Goal: Information Seeking & Learning: Check status

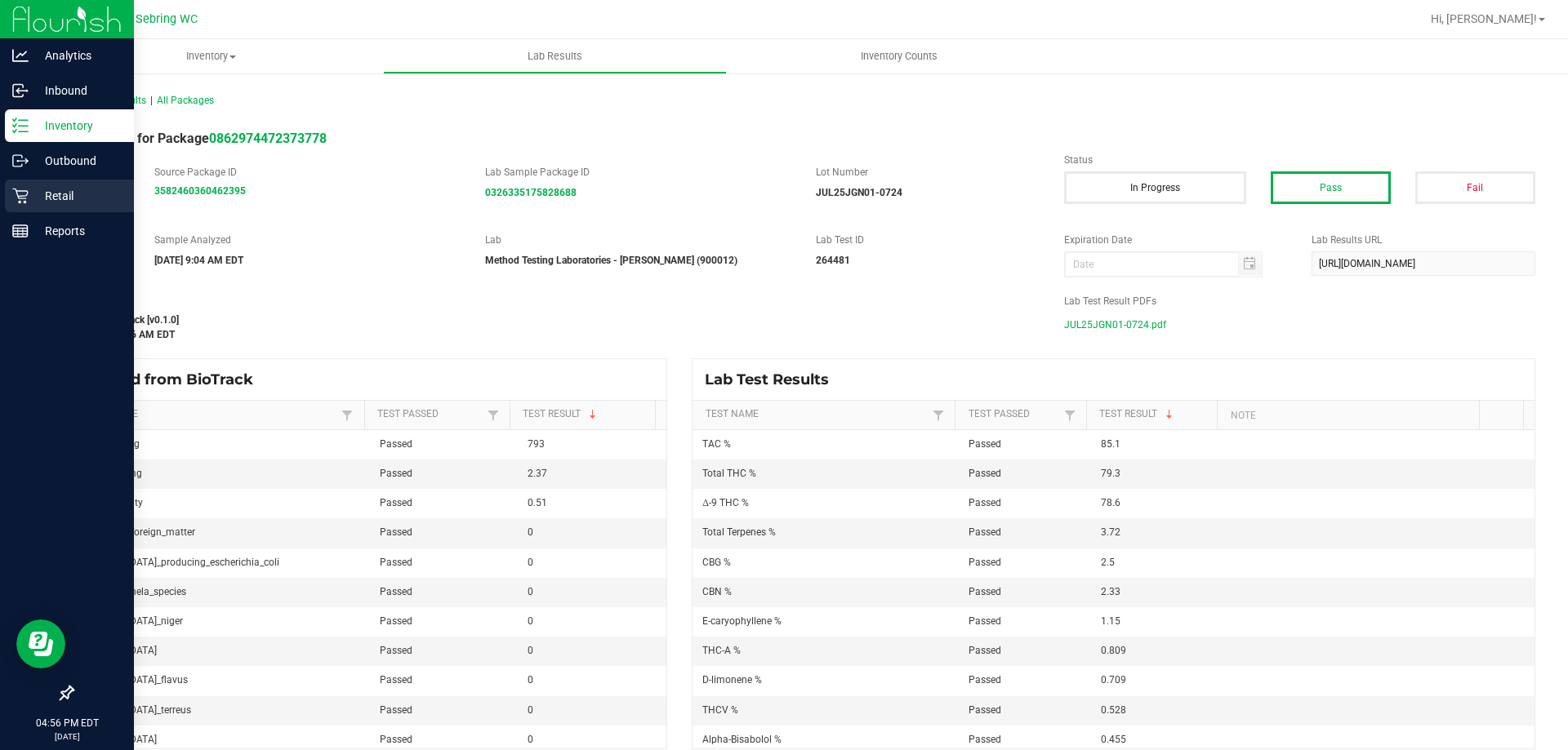
click at [30, 194] on p "Retail" at bounding box center [78, 196] width 98 height 19
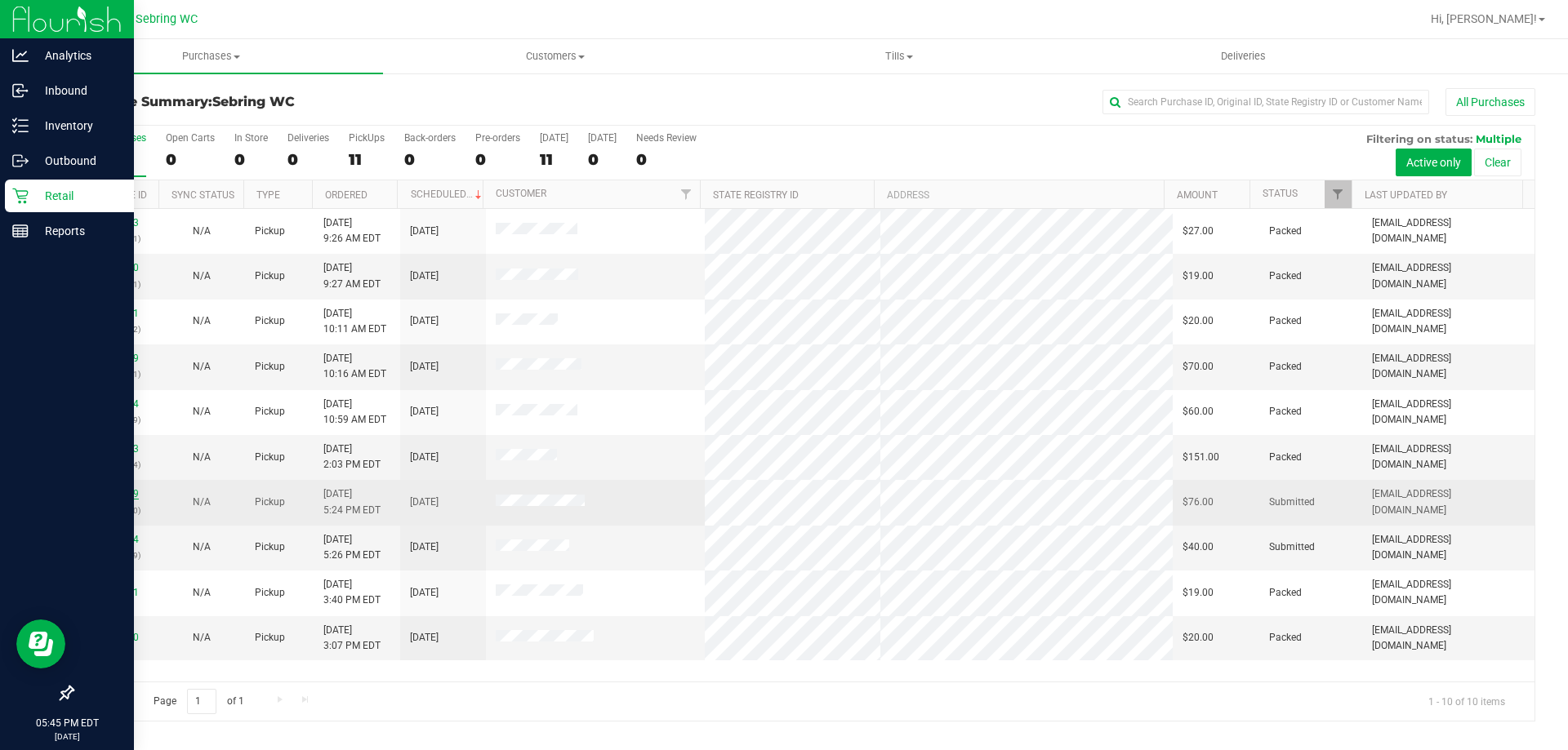
click at [106, 493] on link "11858389" at bounding box center [116, 494] width 46 height 12
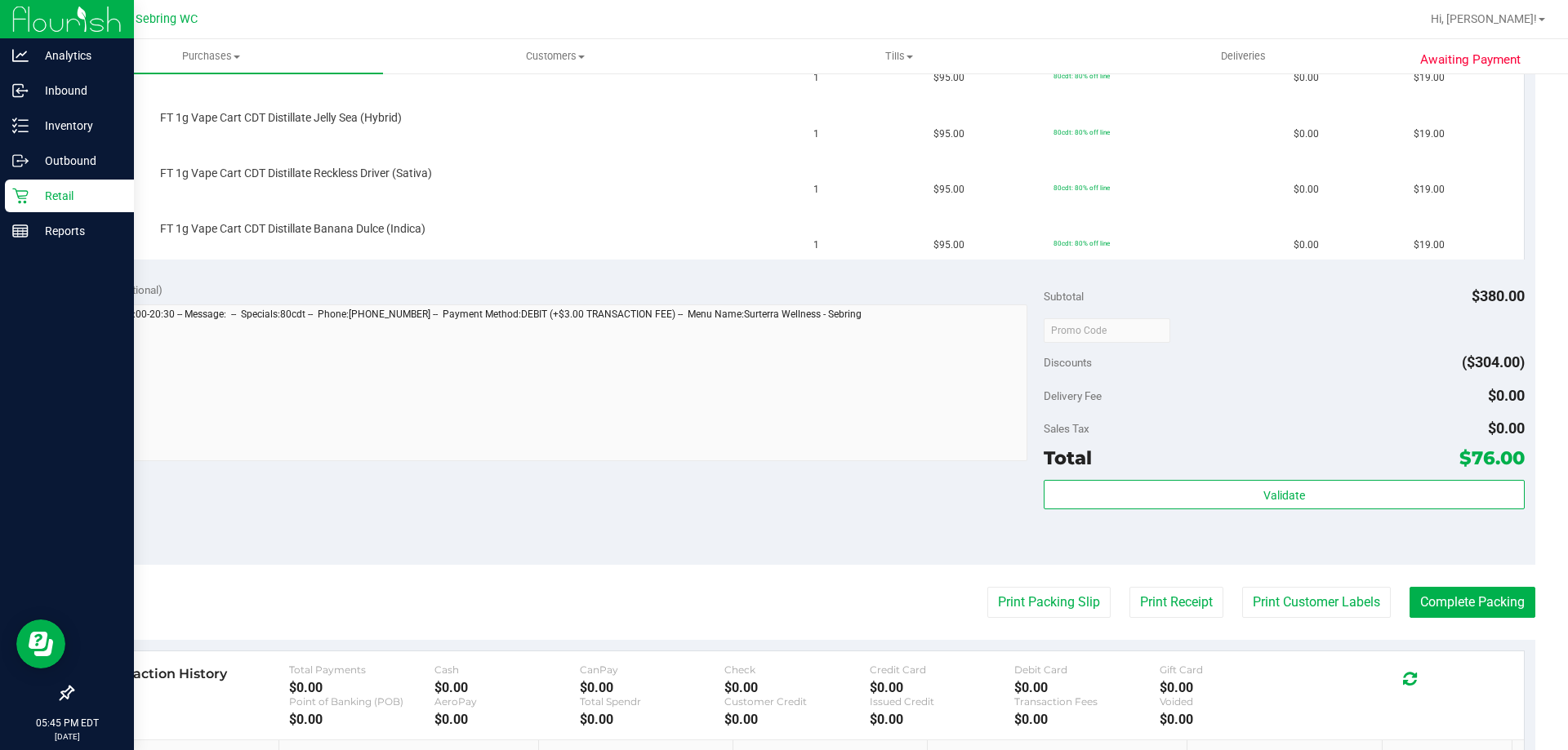
scroll to position [490, 0]
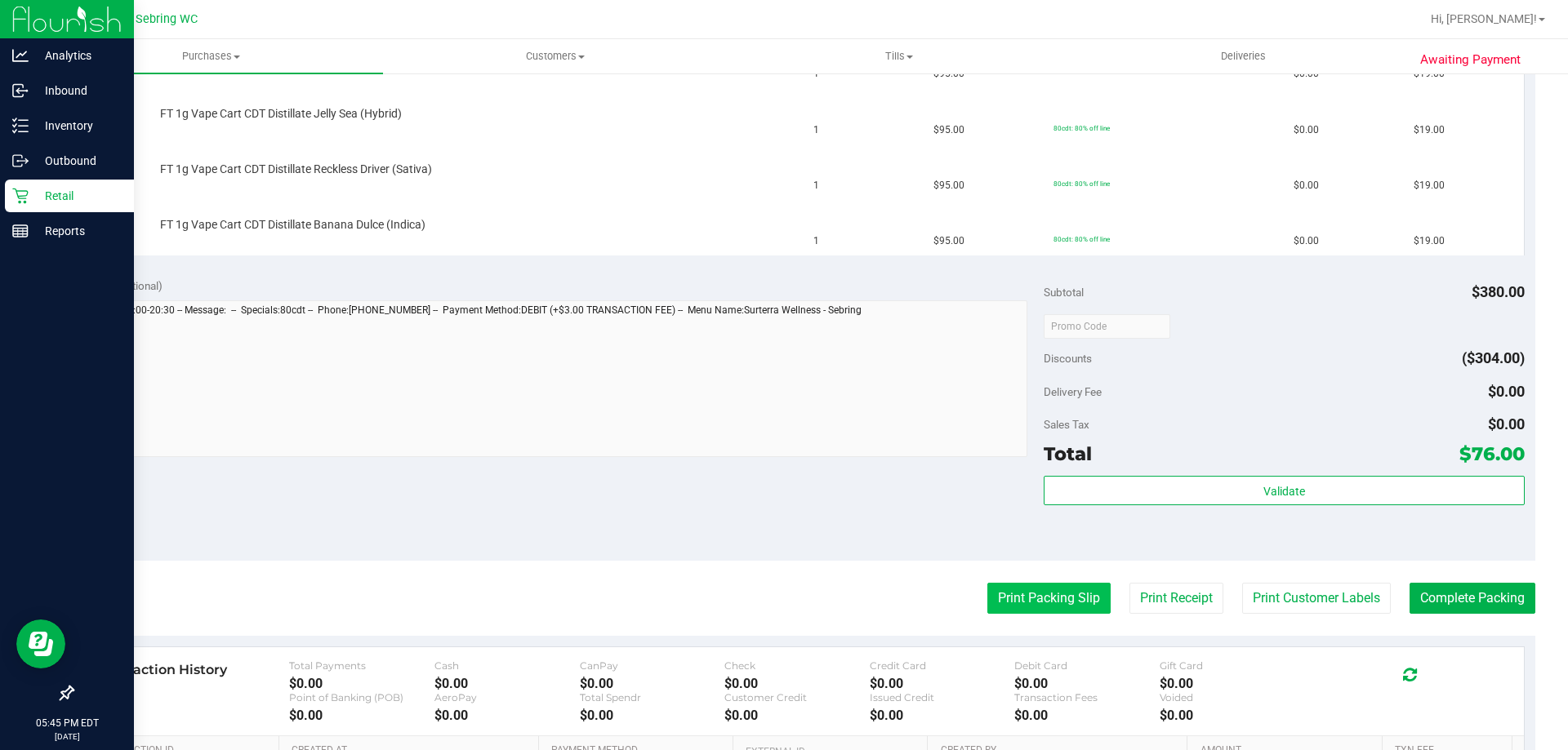
click at [1041, 600] on button "Print Packing Slip" at bounding box center [1049, 598] width 124 height 31
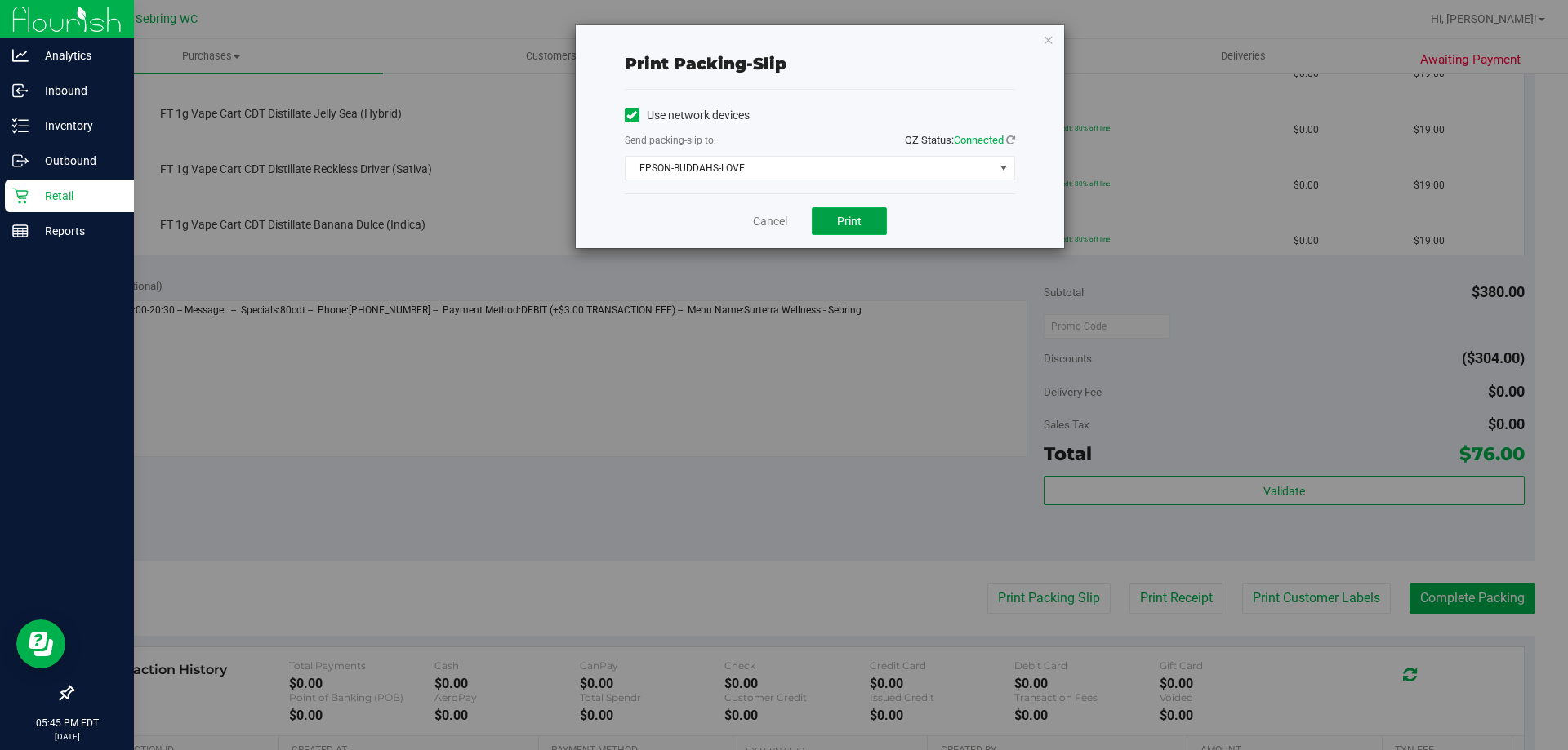
click at [858, 226] on span "Print" at bounding box center [849, 222] width 25 height 13
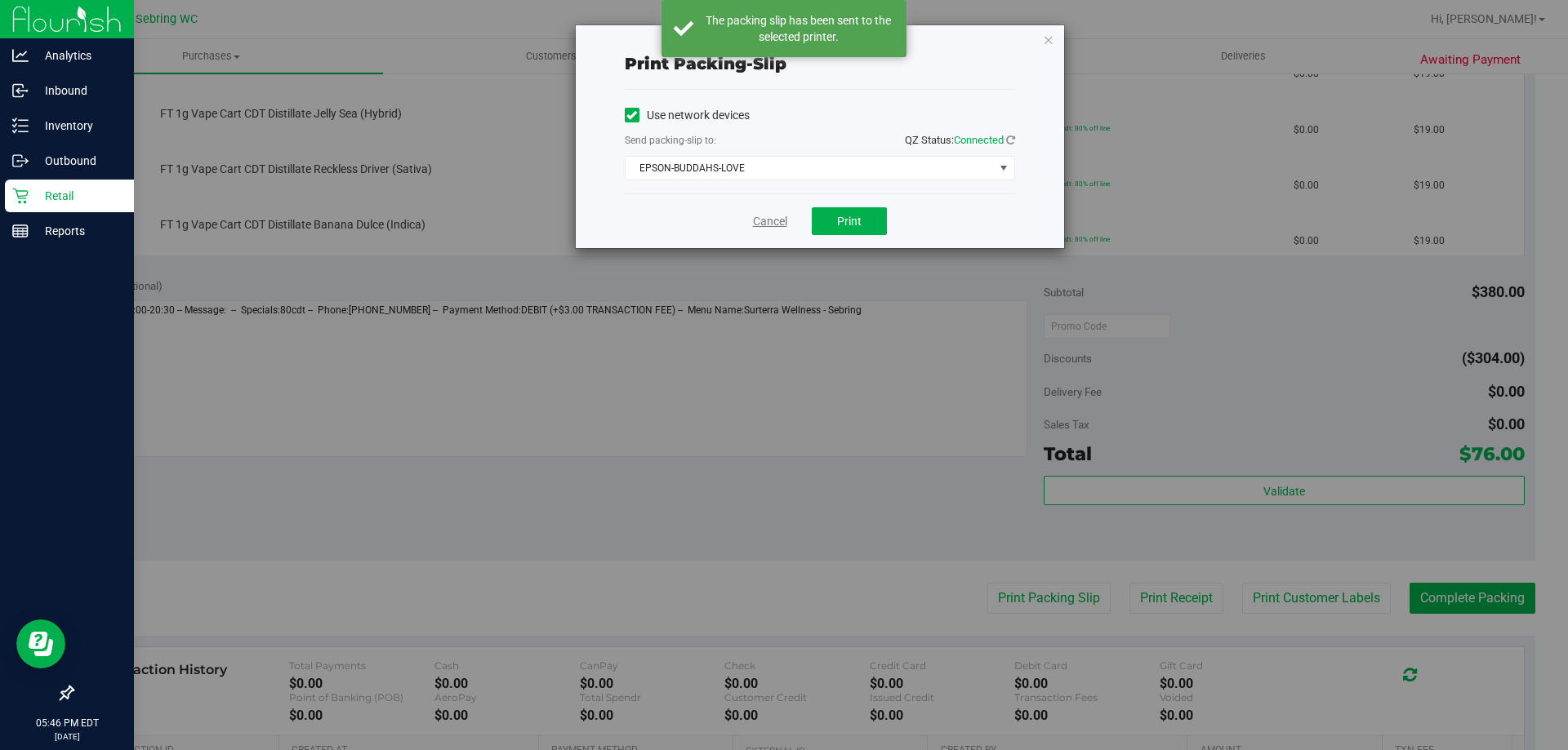
click at [766, 223] on link "Cancel" at bounding box center [771, 222] width 35 height 17
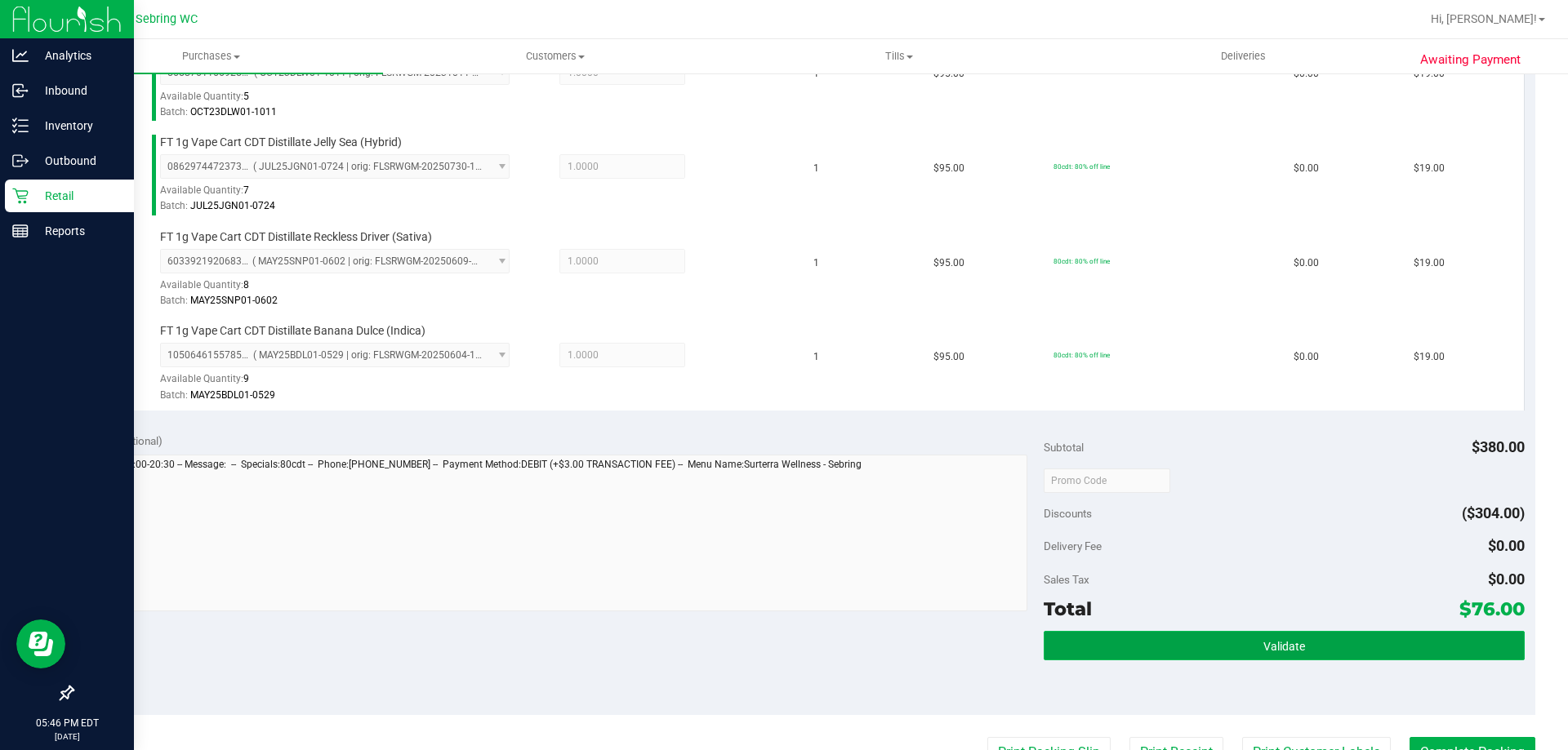
click at [1154, 655] on button "Validate" at bounding box center [1284, 645] width 480 height 30
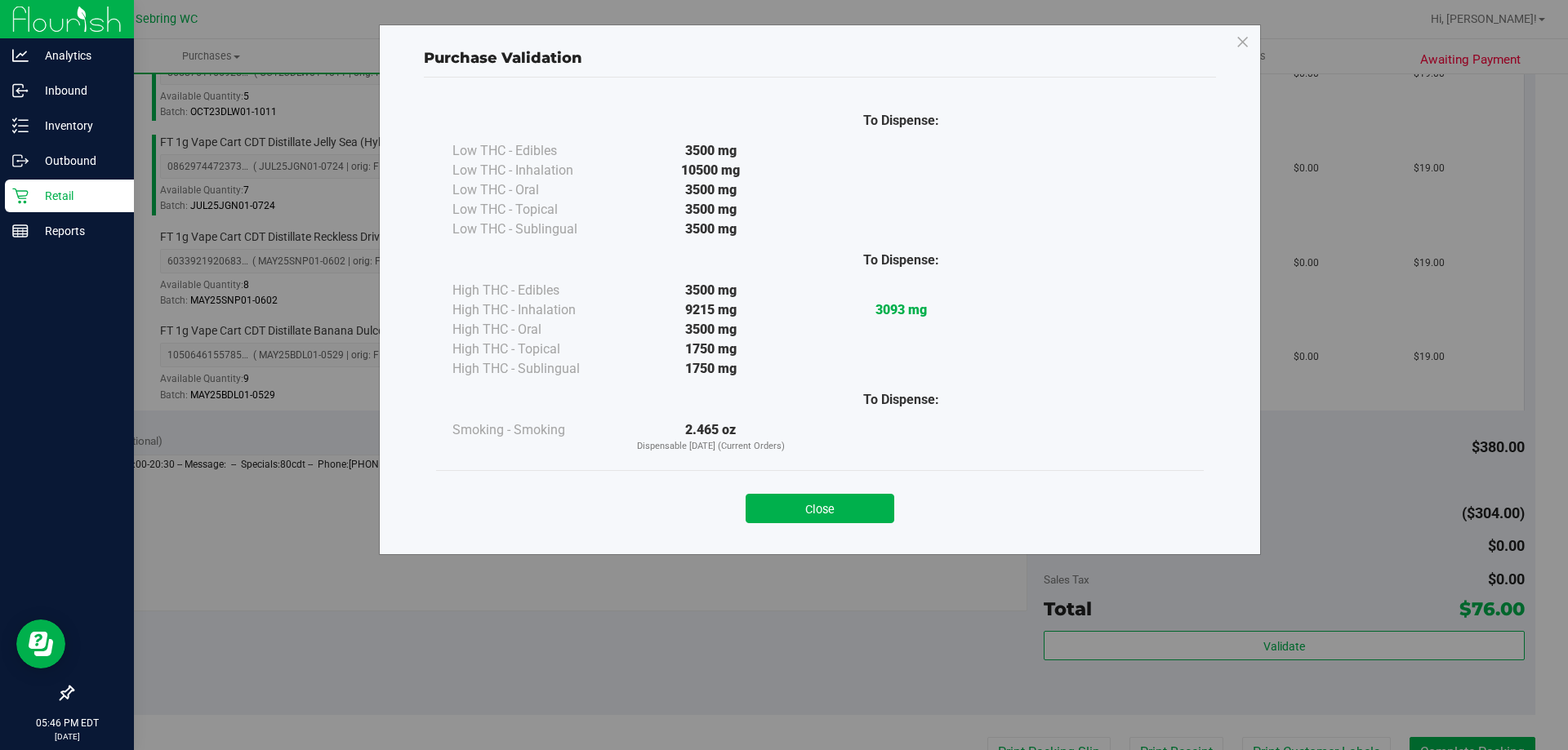
click at [874, 507] on button "Close" at bounding box center [820, 508] width 149 height 30
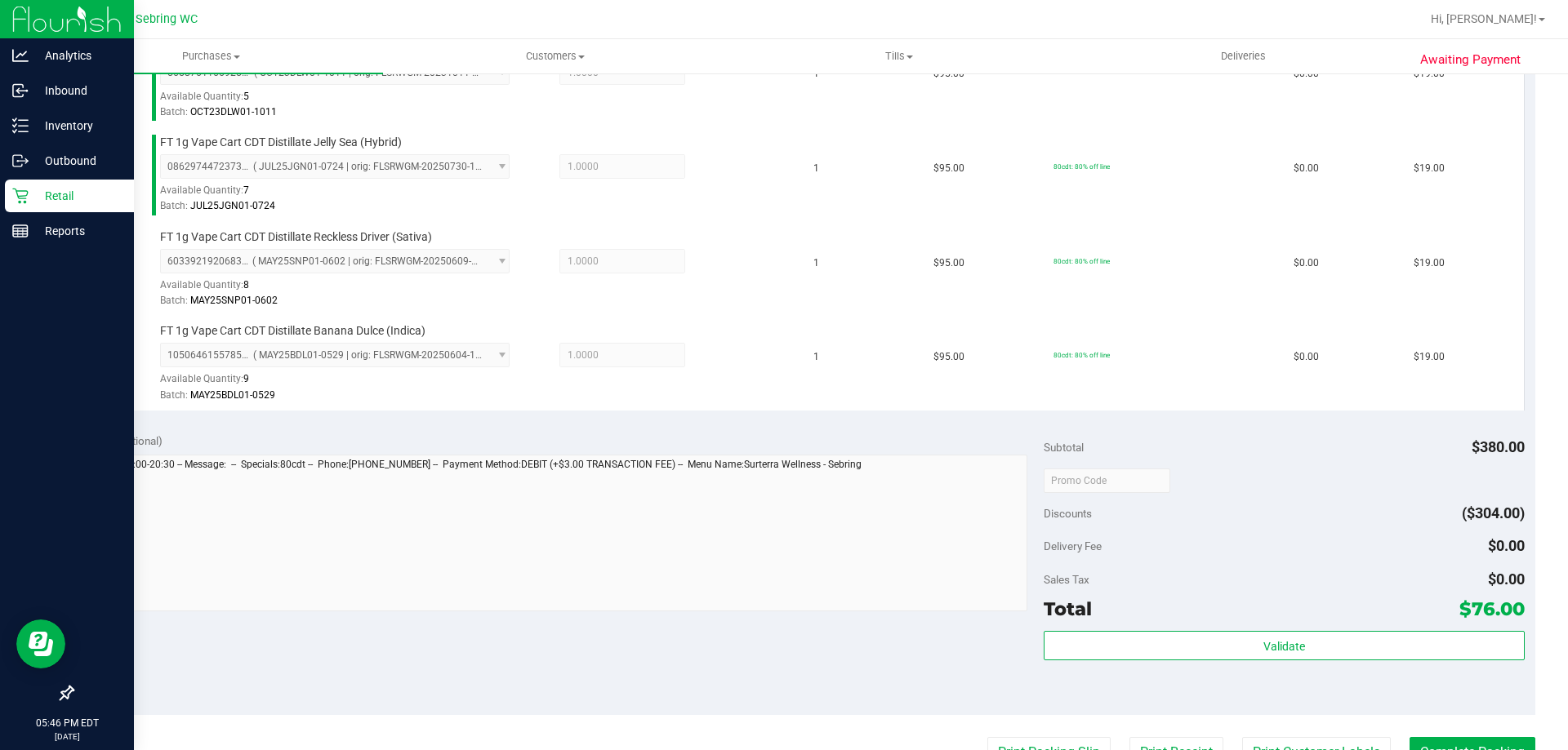
scroll to position [816, 0]
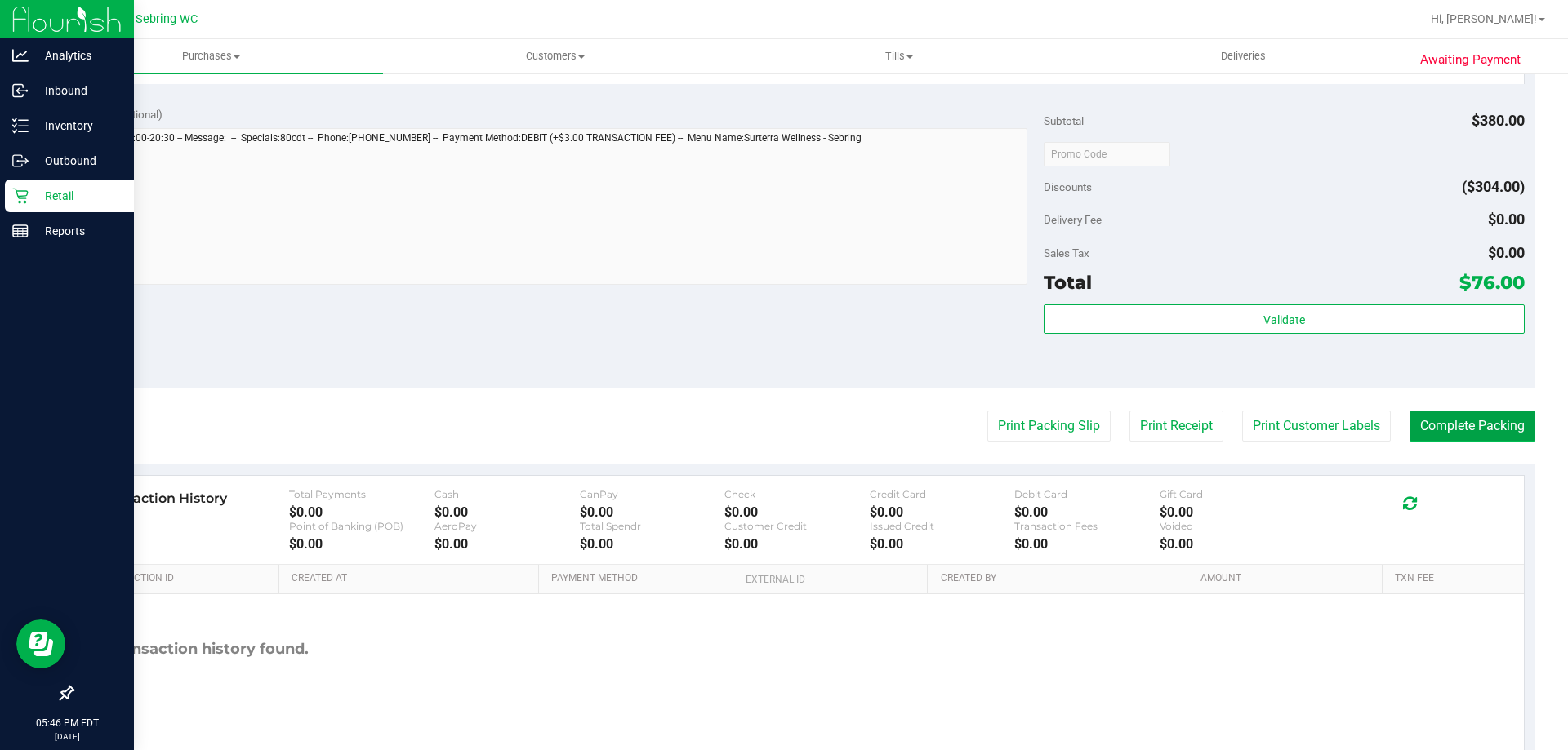
click at [1439, 414] on button "Complete Packing" at bounding box center [1472, 426] width 126 height 31
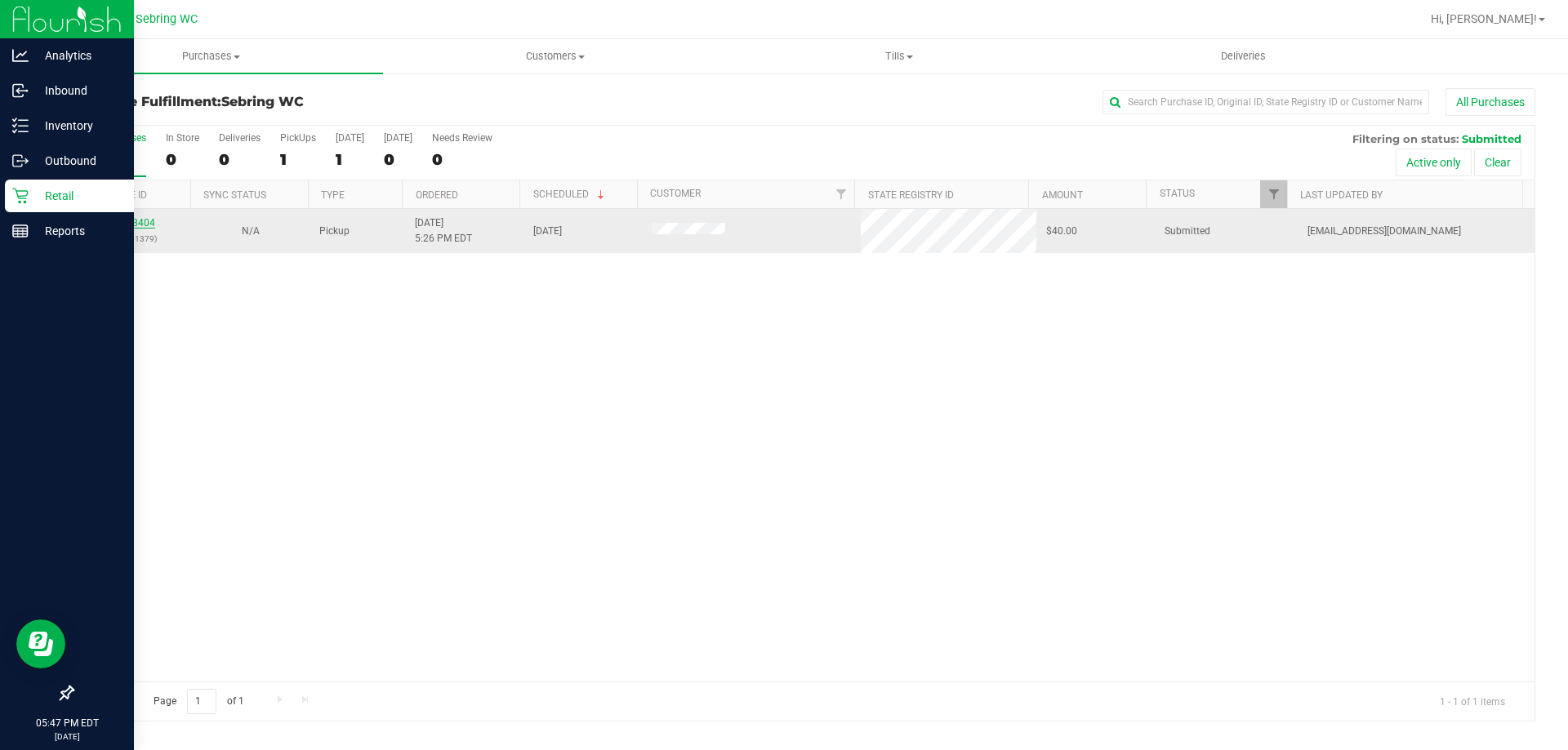
click at [118, 223] on link "11858404" at bounding box center [132, 223] width 46 height 12
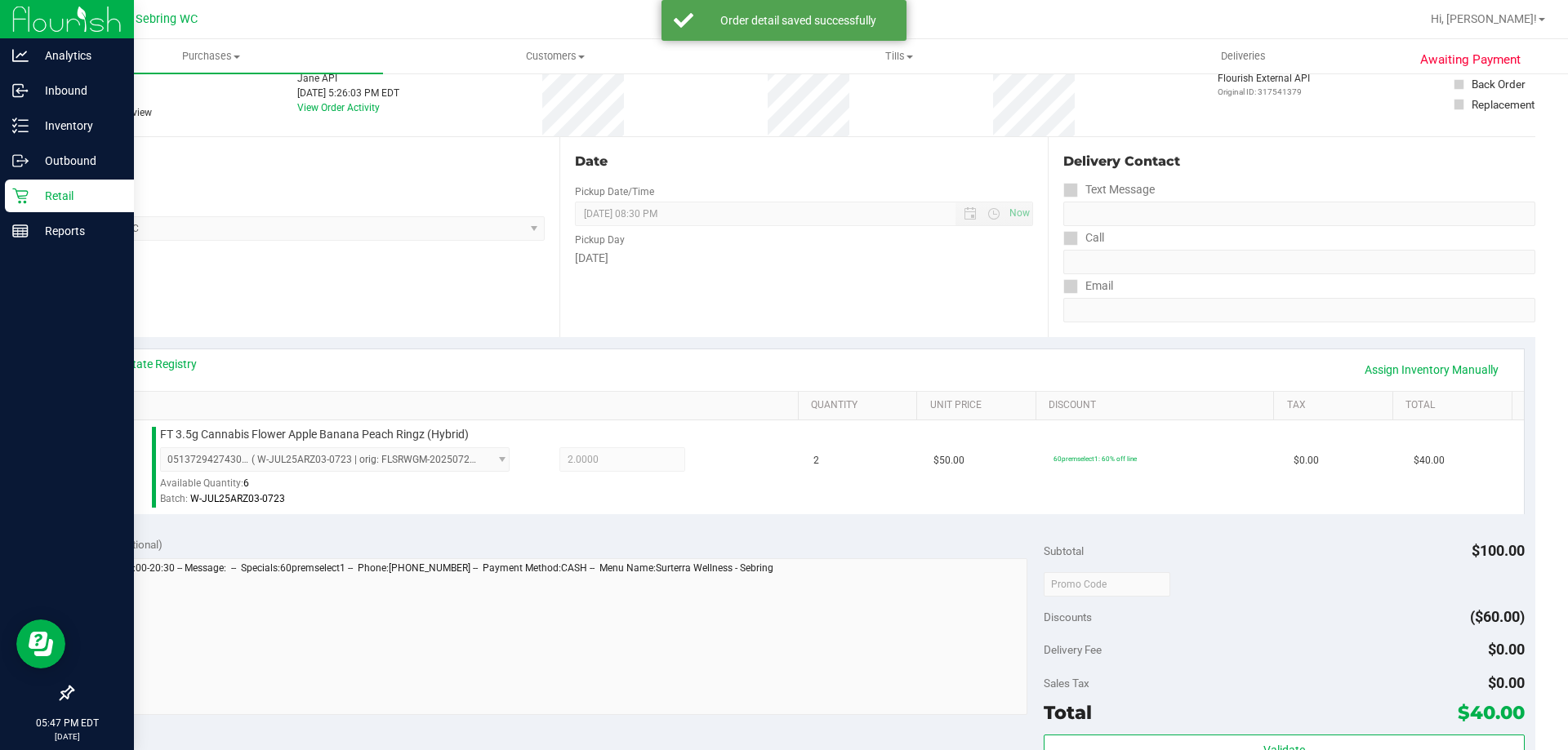
scroll to position [163, 0]
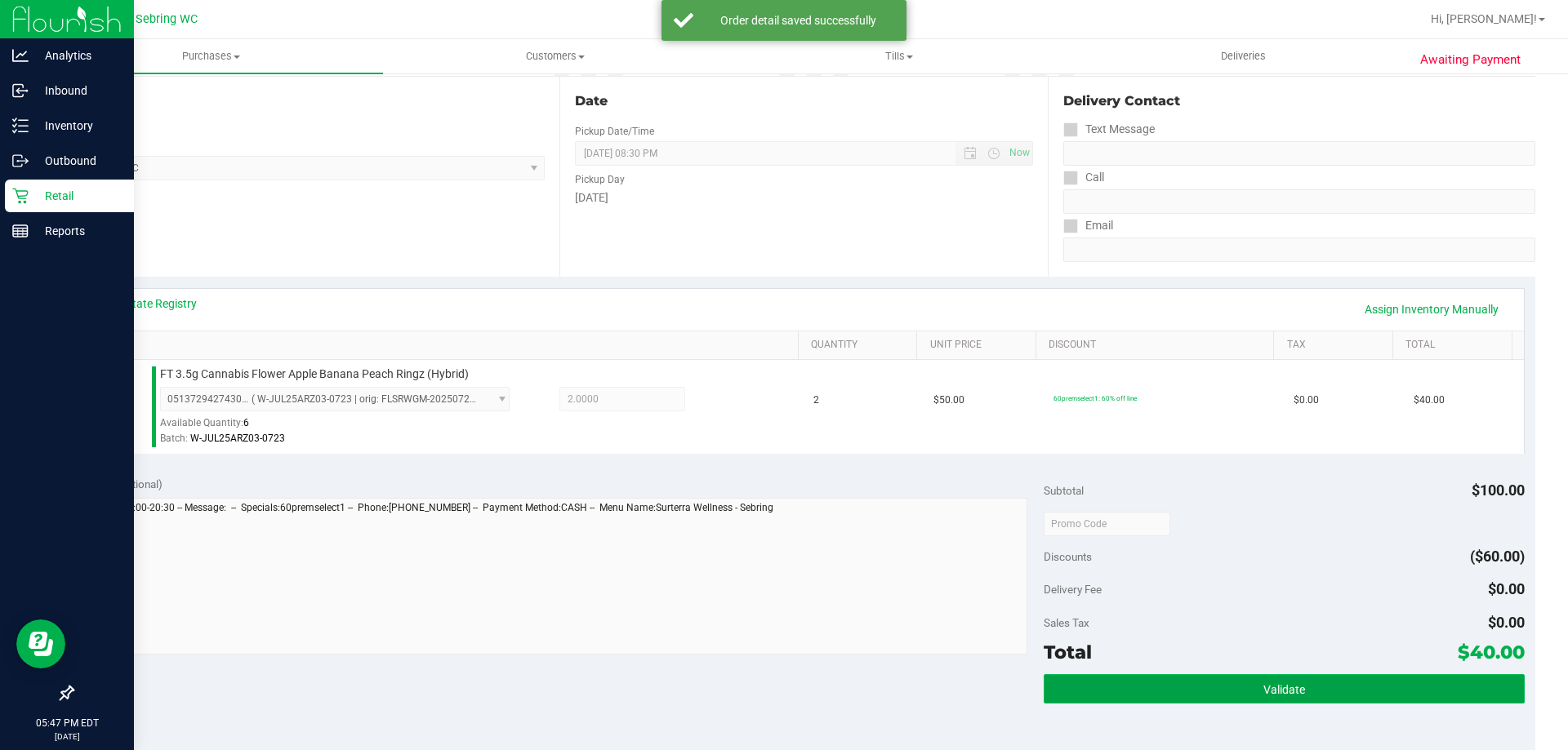
click at [1252, 700] on button "Validate" at bounding box center [1284, 689] width 480 height 30
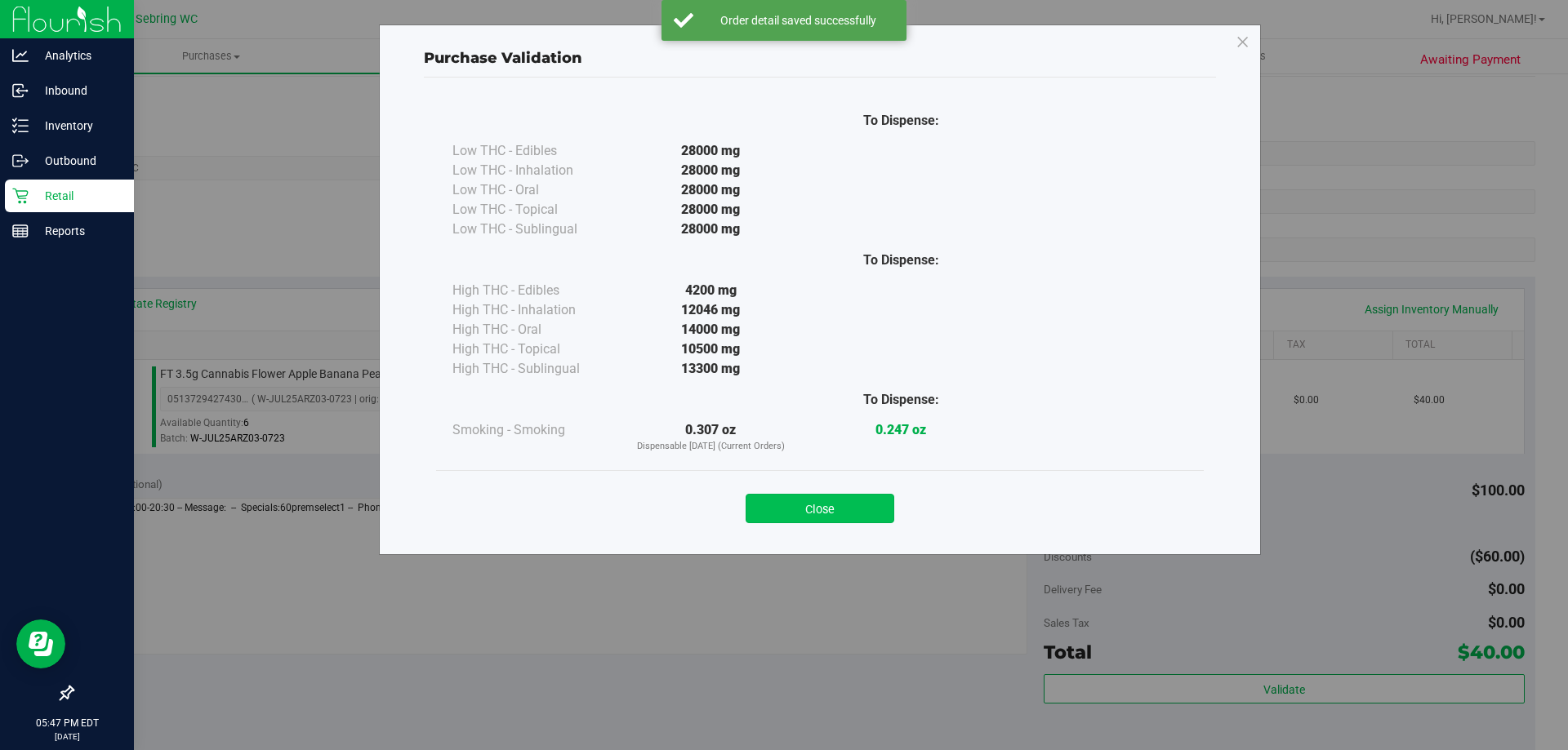
click at [868, 505] on button "Close" at bounding box center [820, 508] width 149 height 30
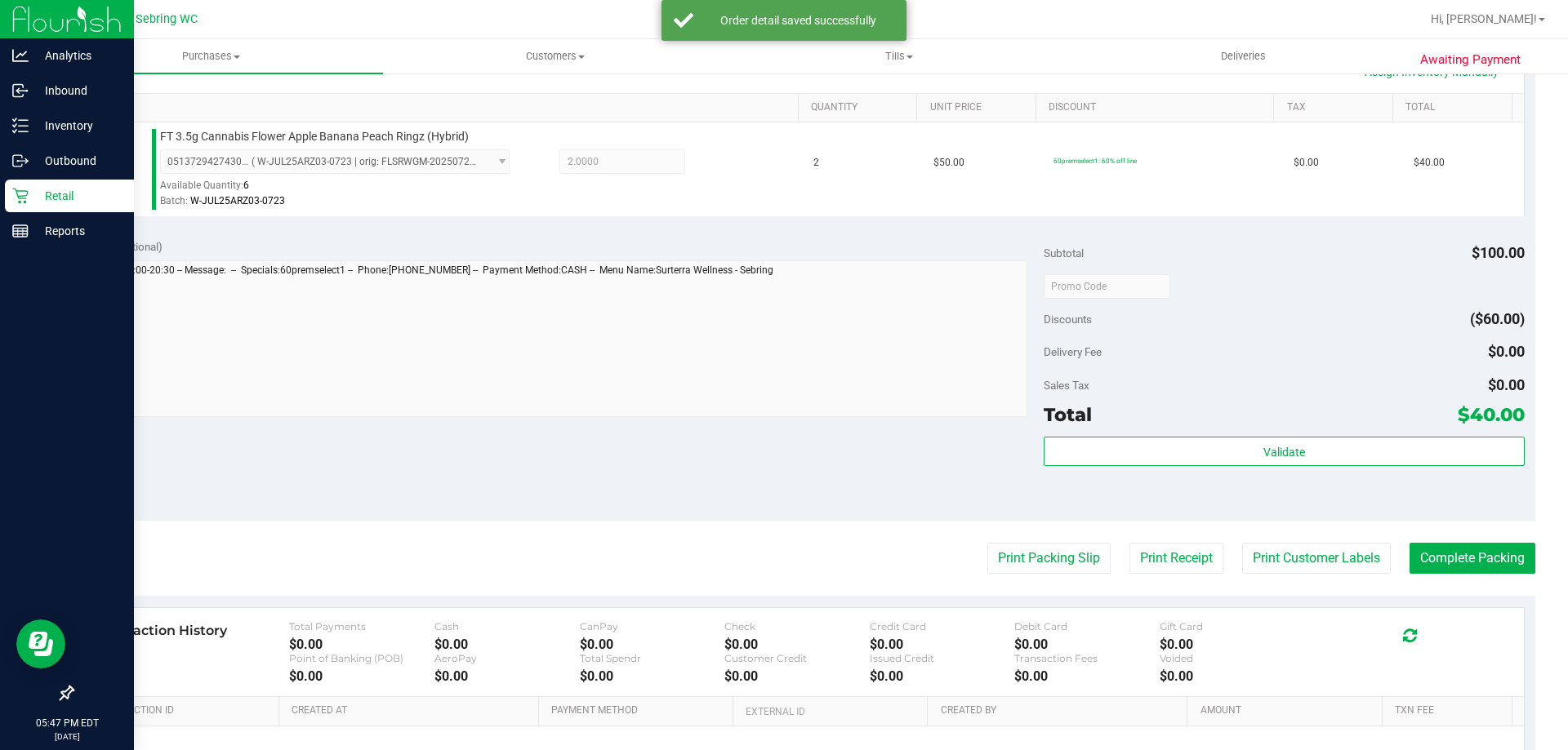
scroll to position [490, 0]
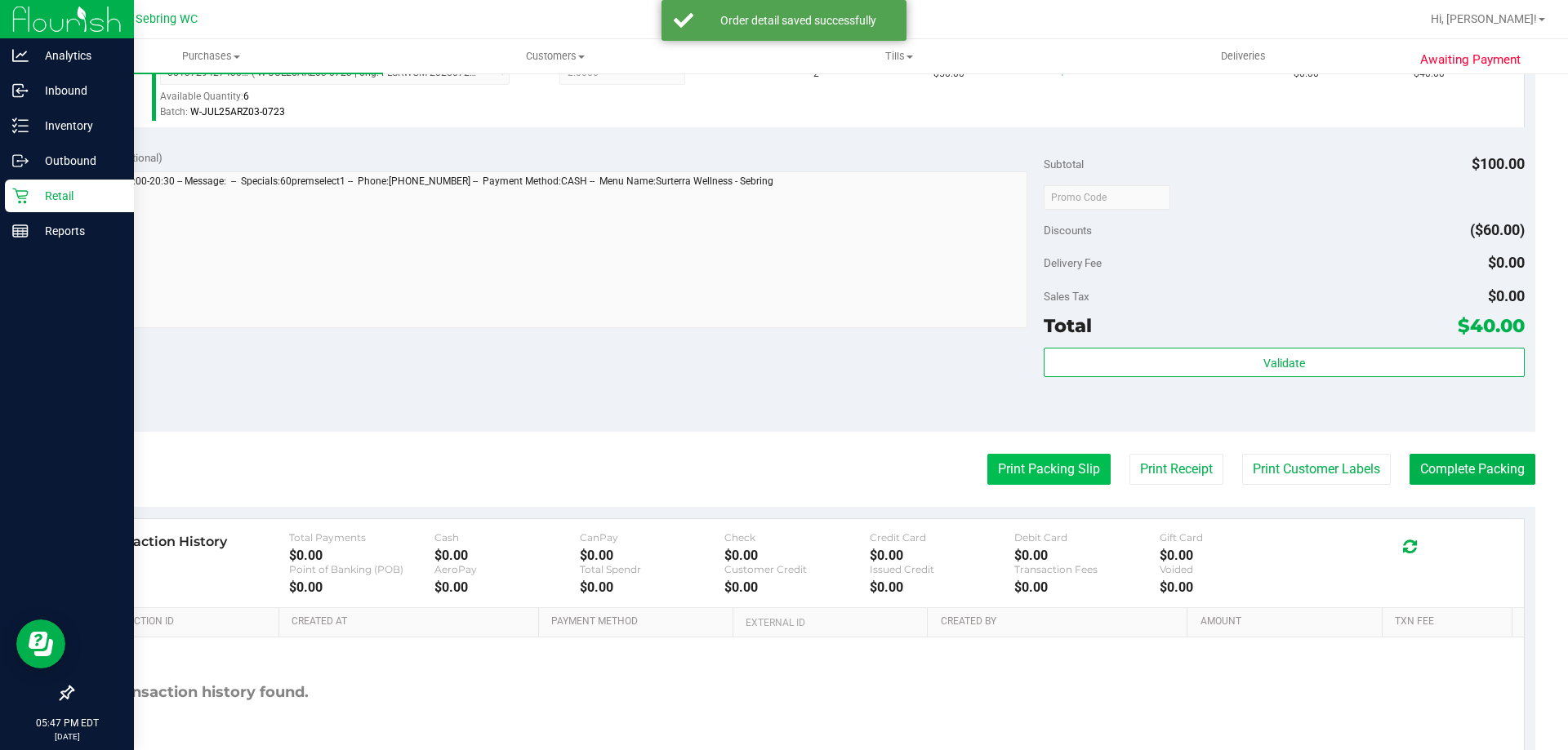
click at [1028, 472] on button "Print Packing Slip" at bounding box center [1049, 469] width 124 height 31
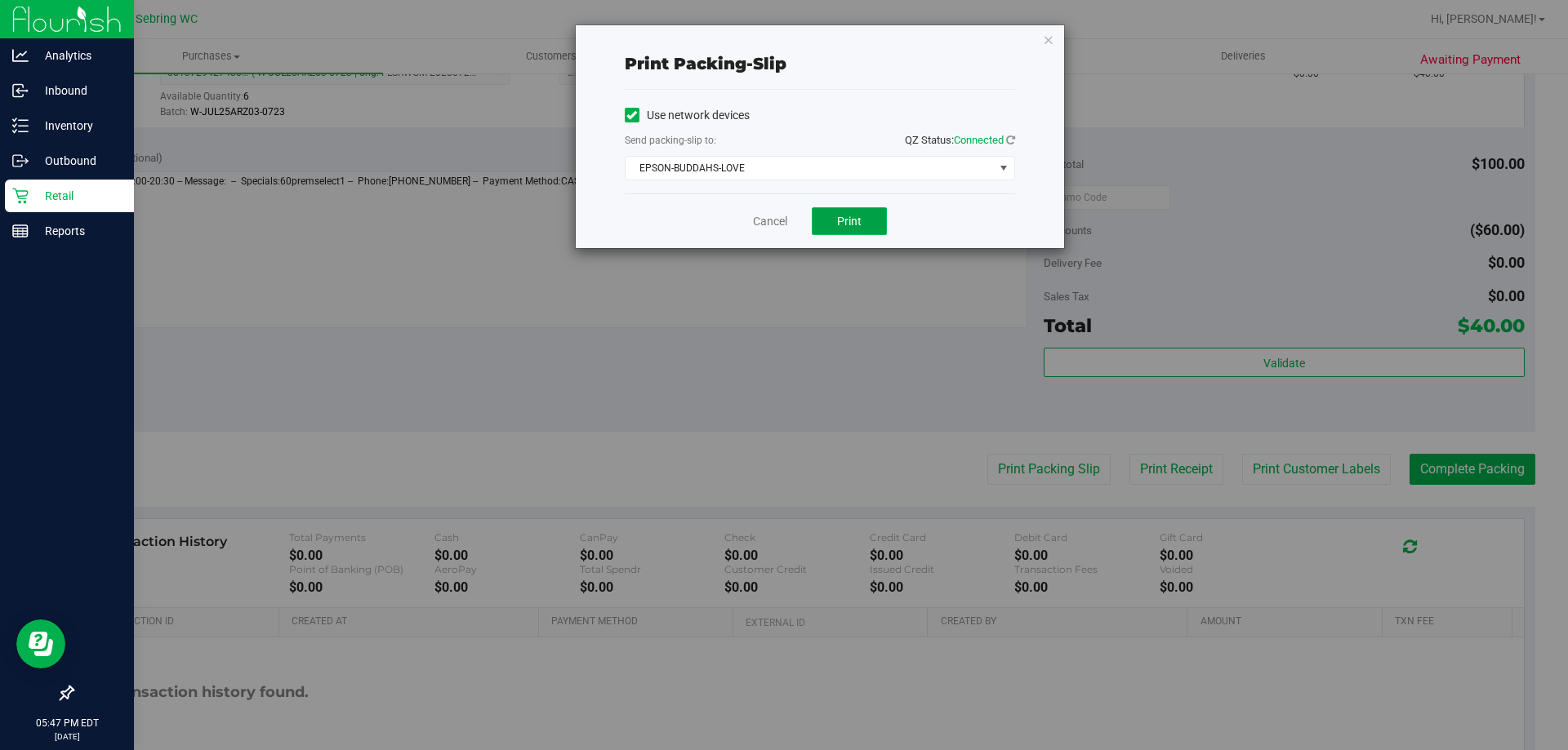
click at [827, 221] on button "Print" at bounding box center [849, 221] width 75 height 28
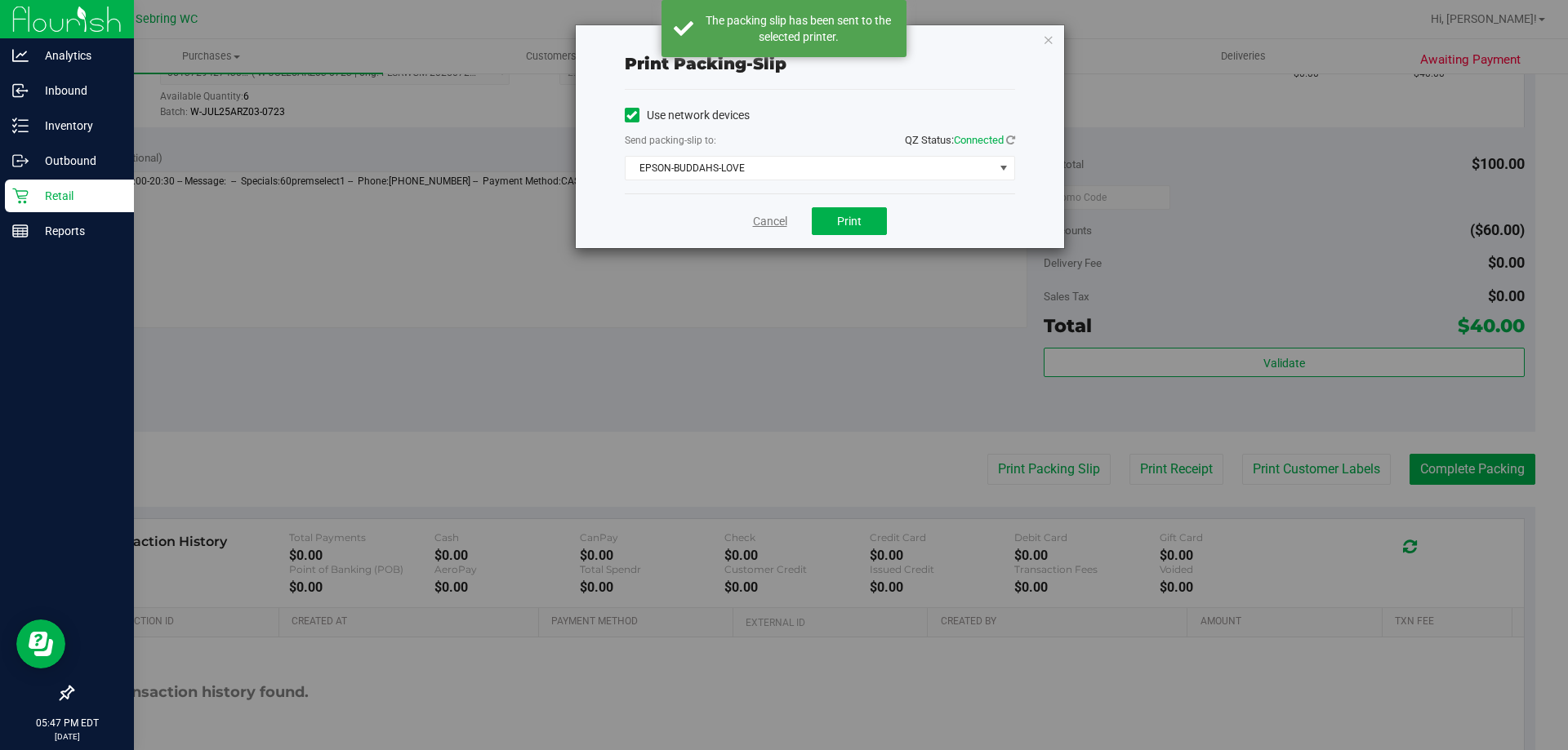
click at [775, 224] on link "Cancel" at bounding box center [771, 222] width 35 height 17
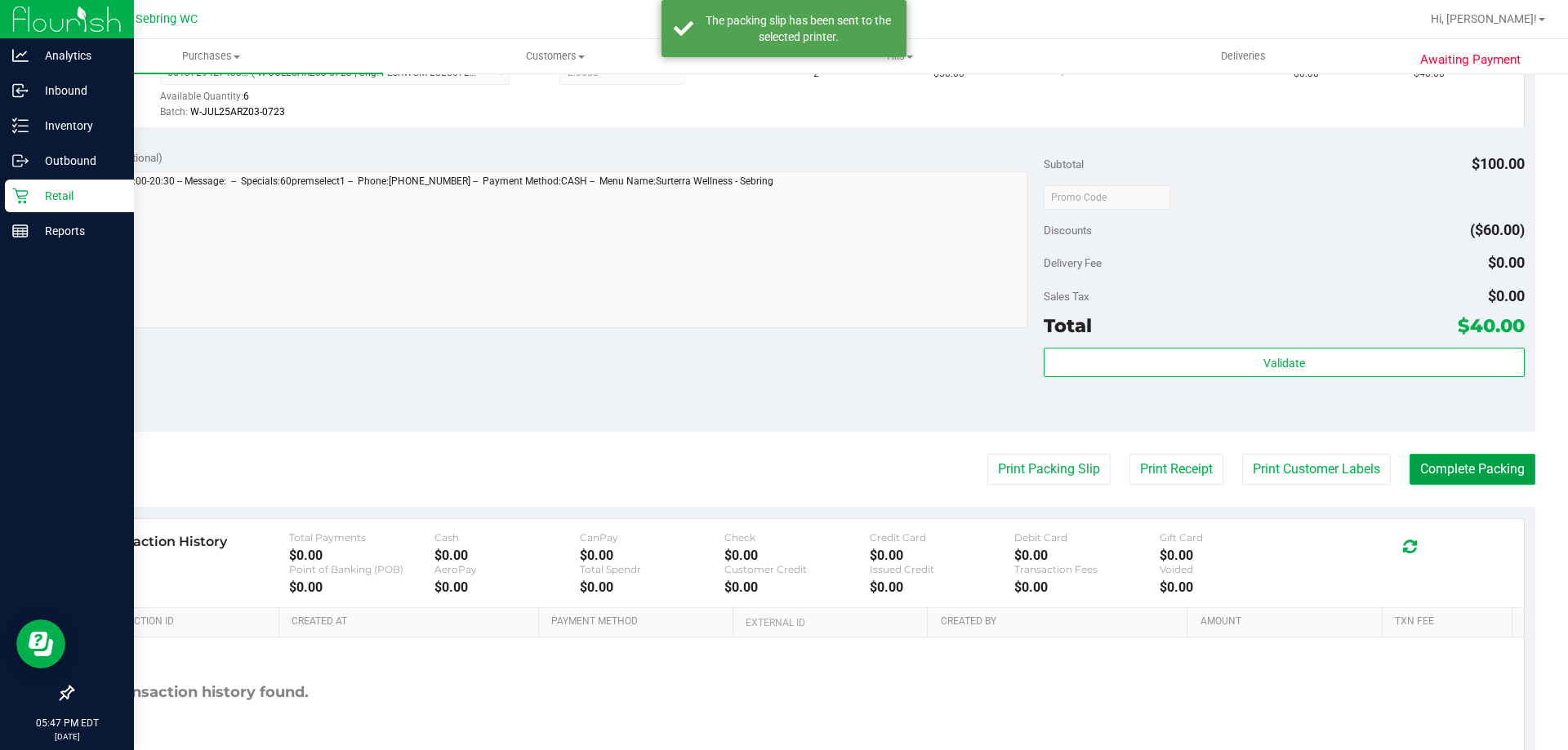
click at [1502, 473] on button "Complete Packing" at bounding box center [1472, 469] width 126 height 31
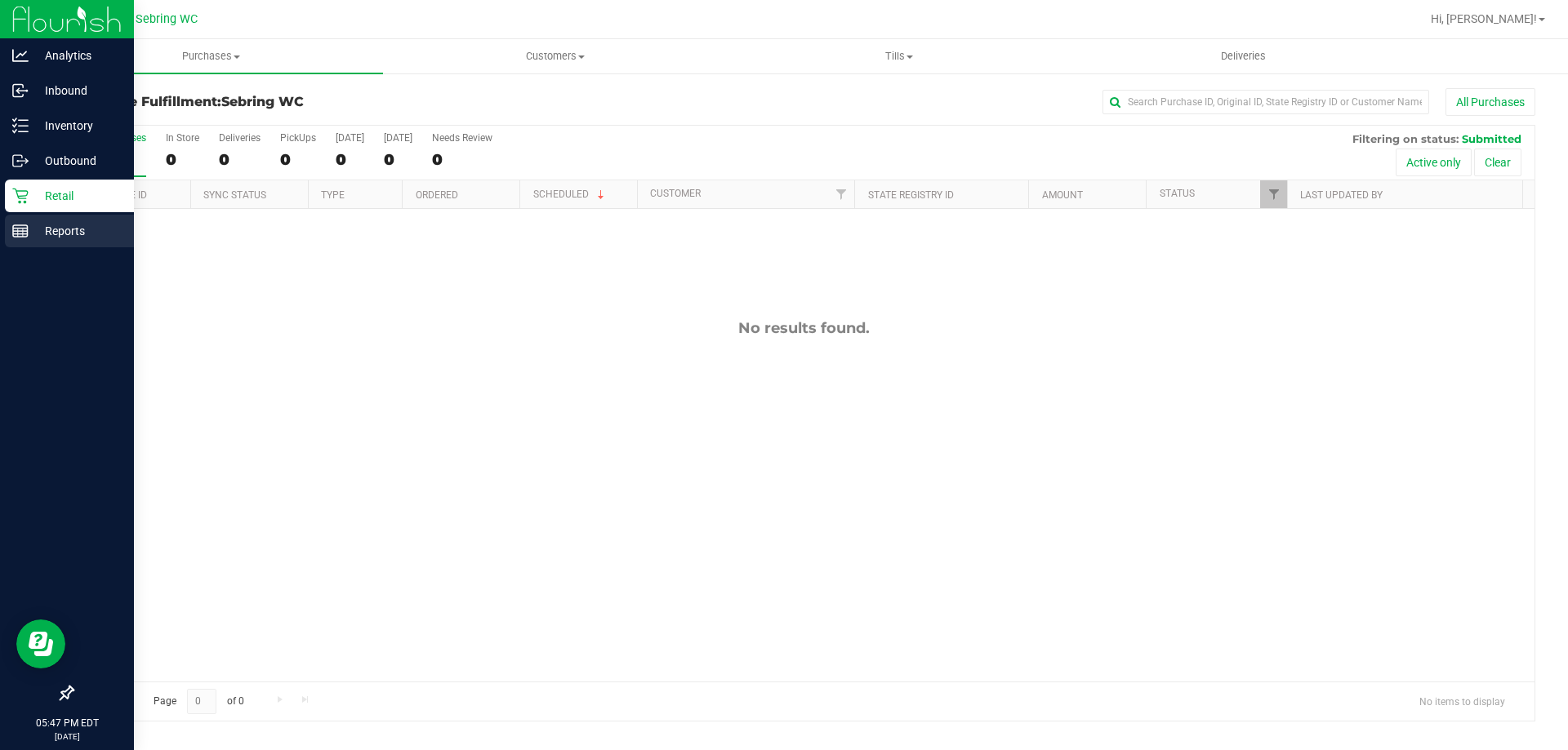
click at [11, 232] on div "Reports" at bounding box center [69, 231] width 129 height 33
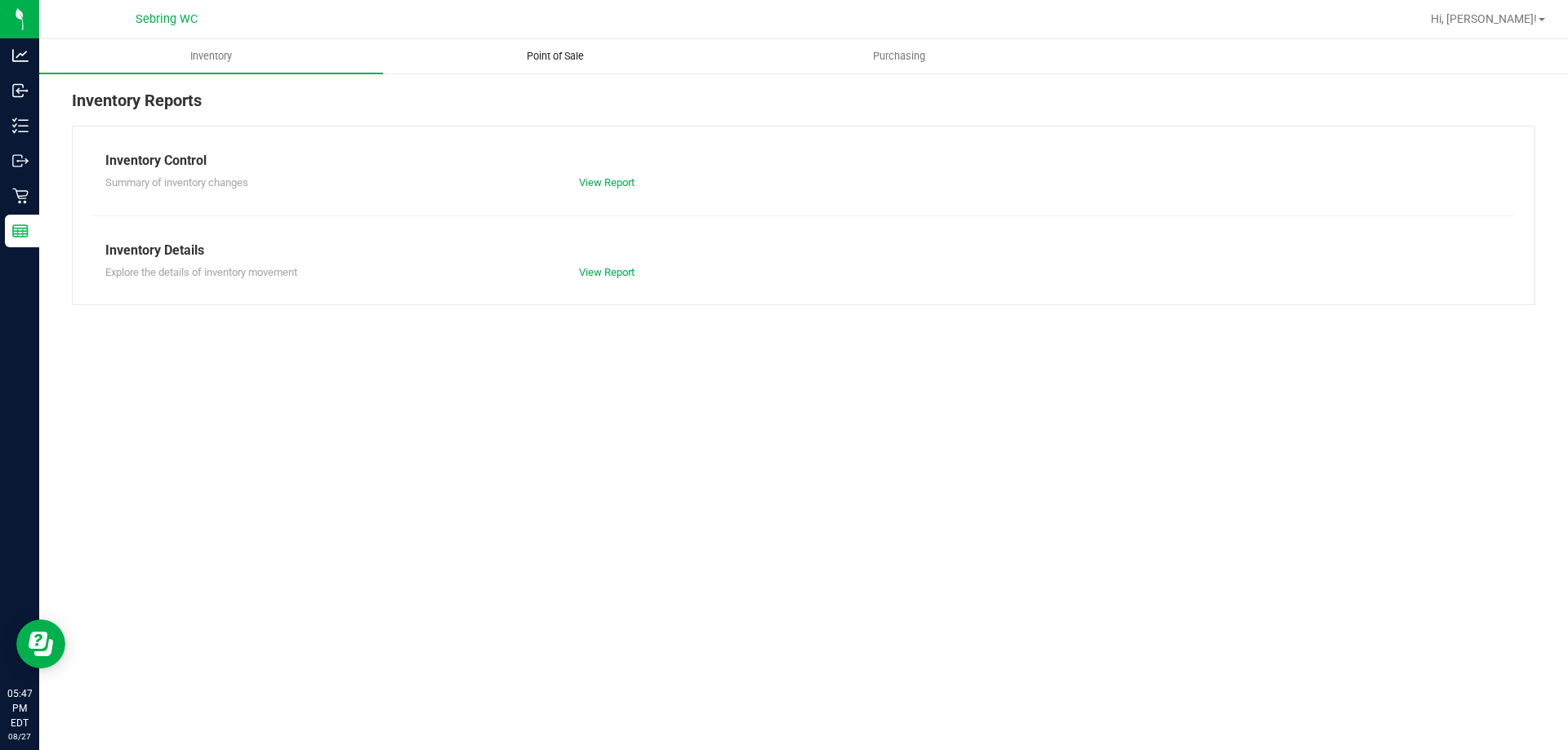
click at [555, 61] on span "Point of Sale" at bounding box center [556, 56] width 102 height 14
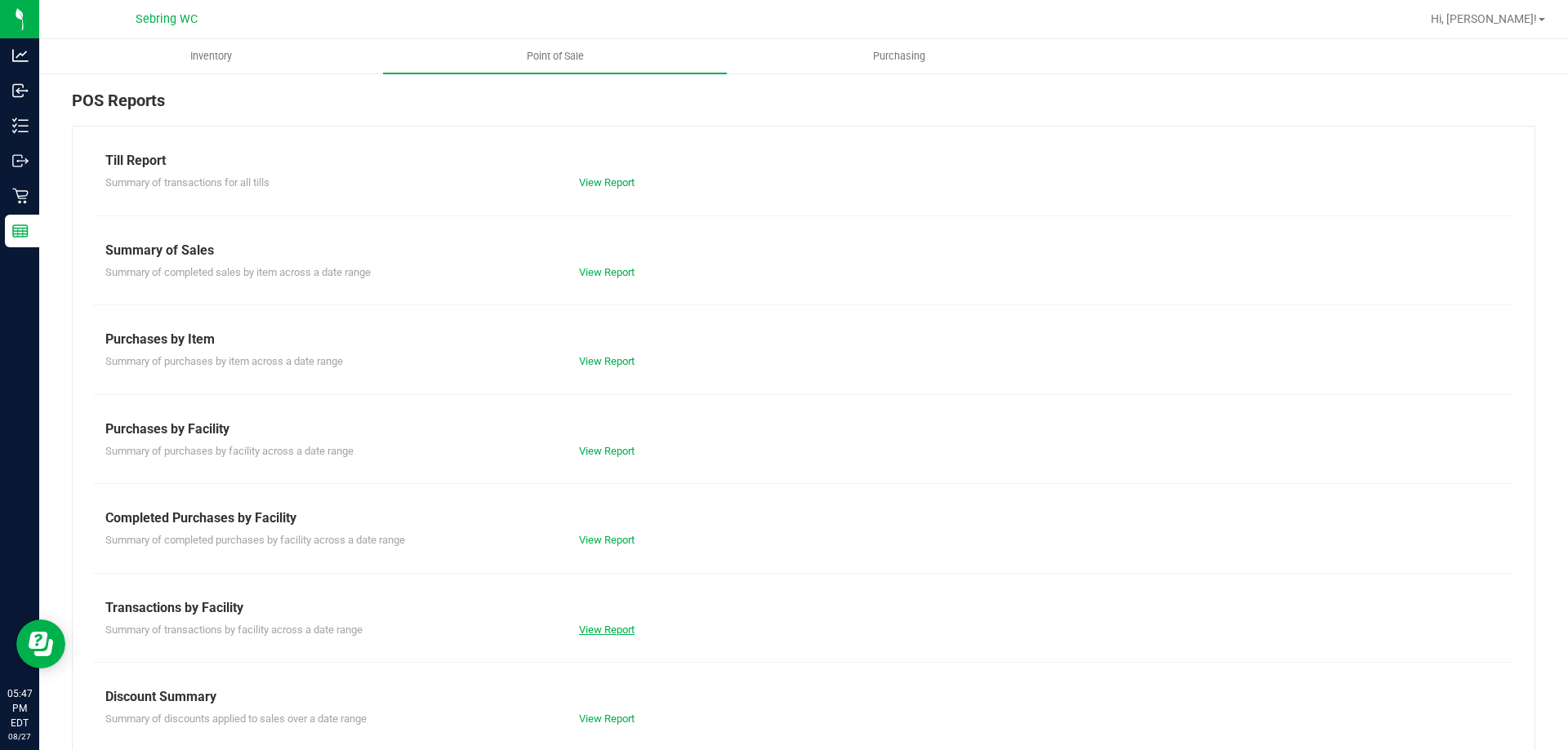
click at [621, 625] on link "View Report" at bounding box center [606, 629] width 56 height 12
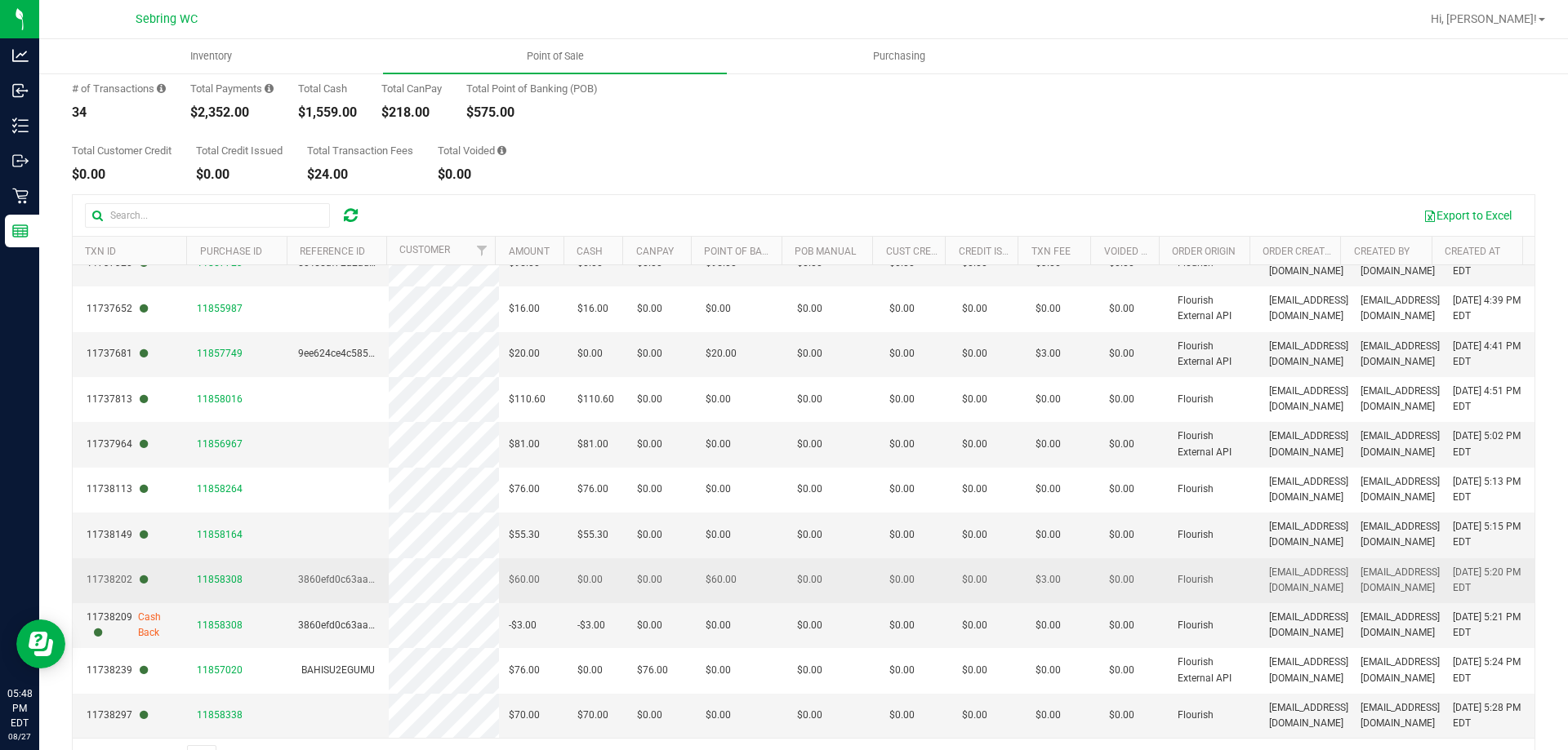
scroll to position [123, 0]
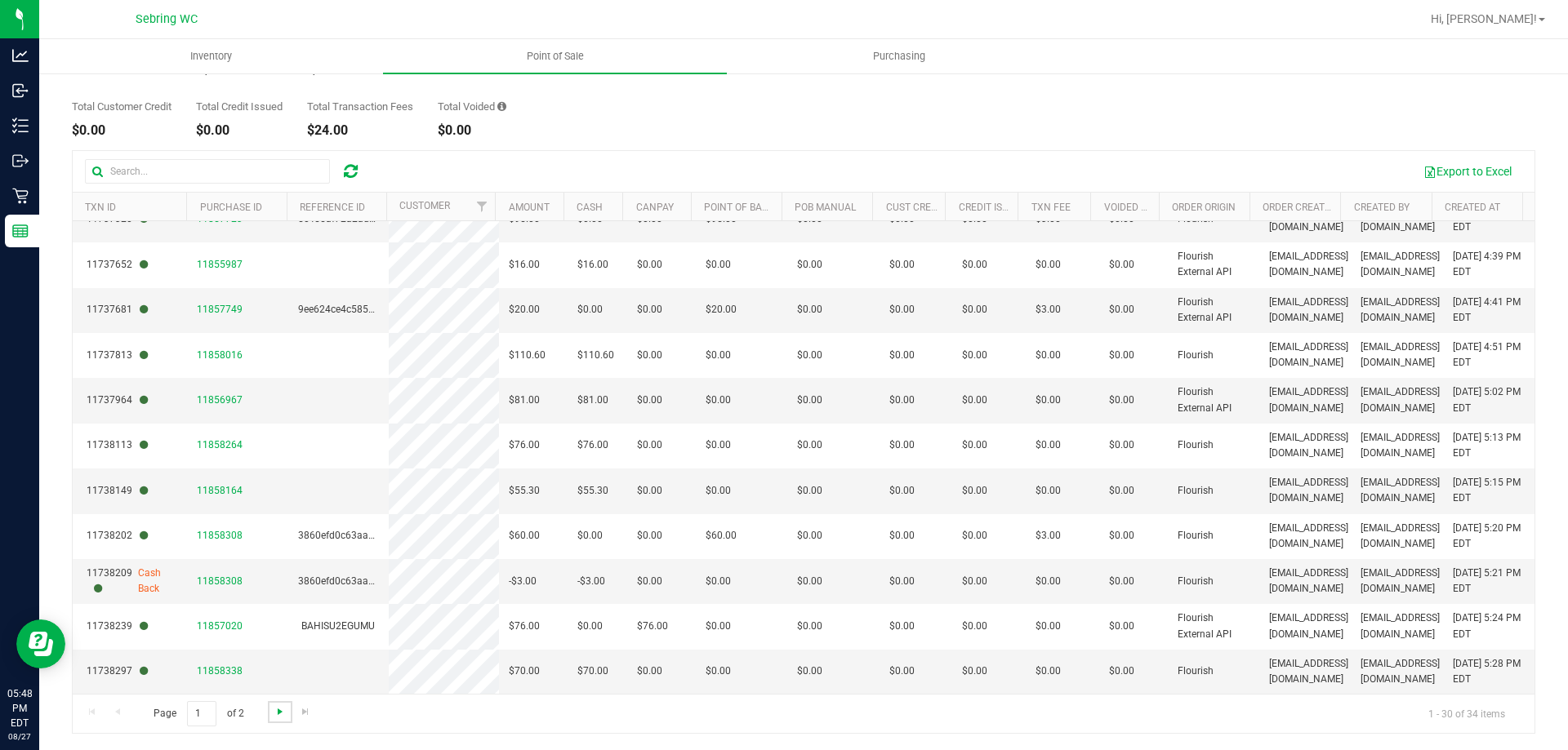
click at [275, 714] on span "Go to the next page" at bounding box center [280, 712] width 13 height 13
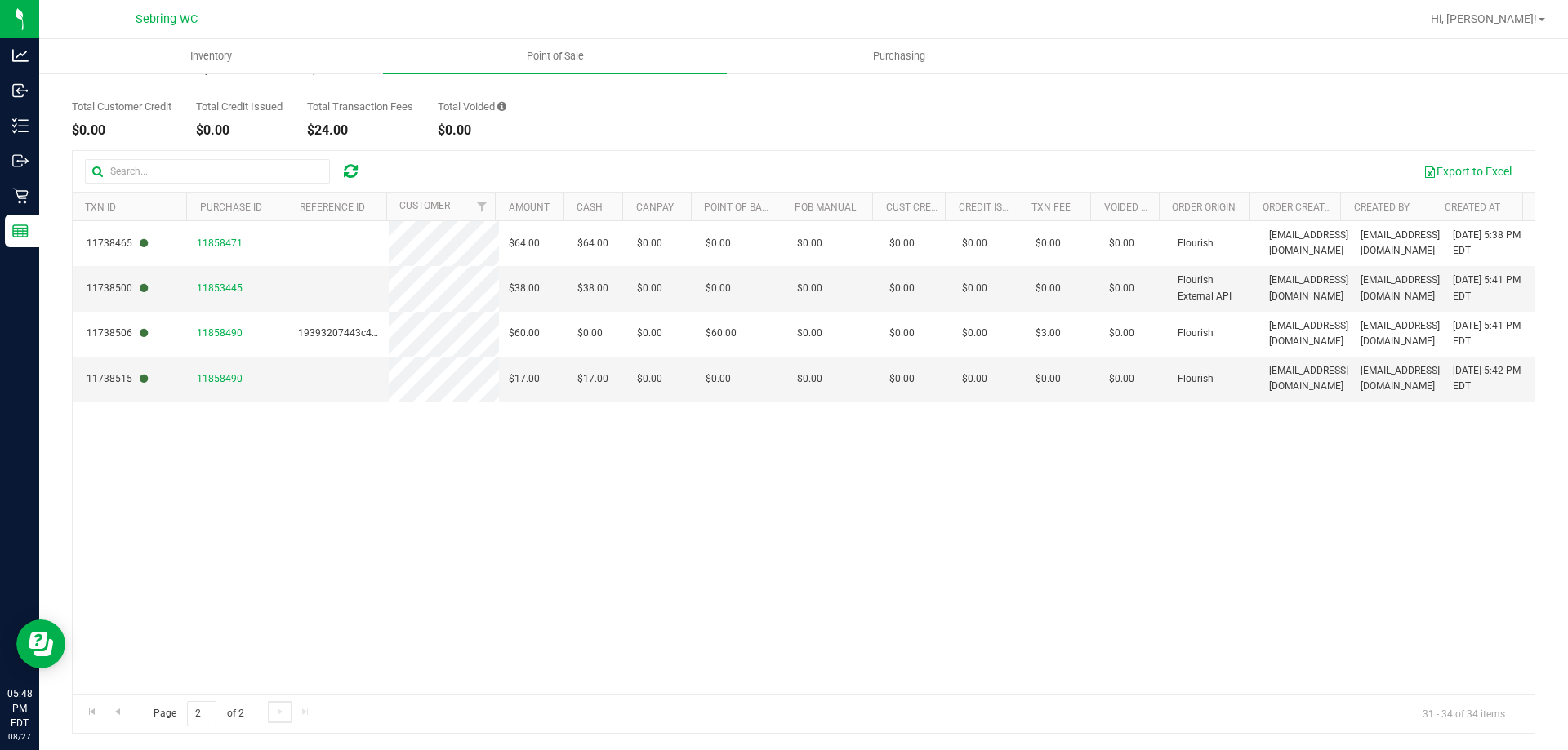
scroll to position [0, 0]
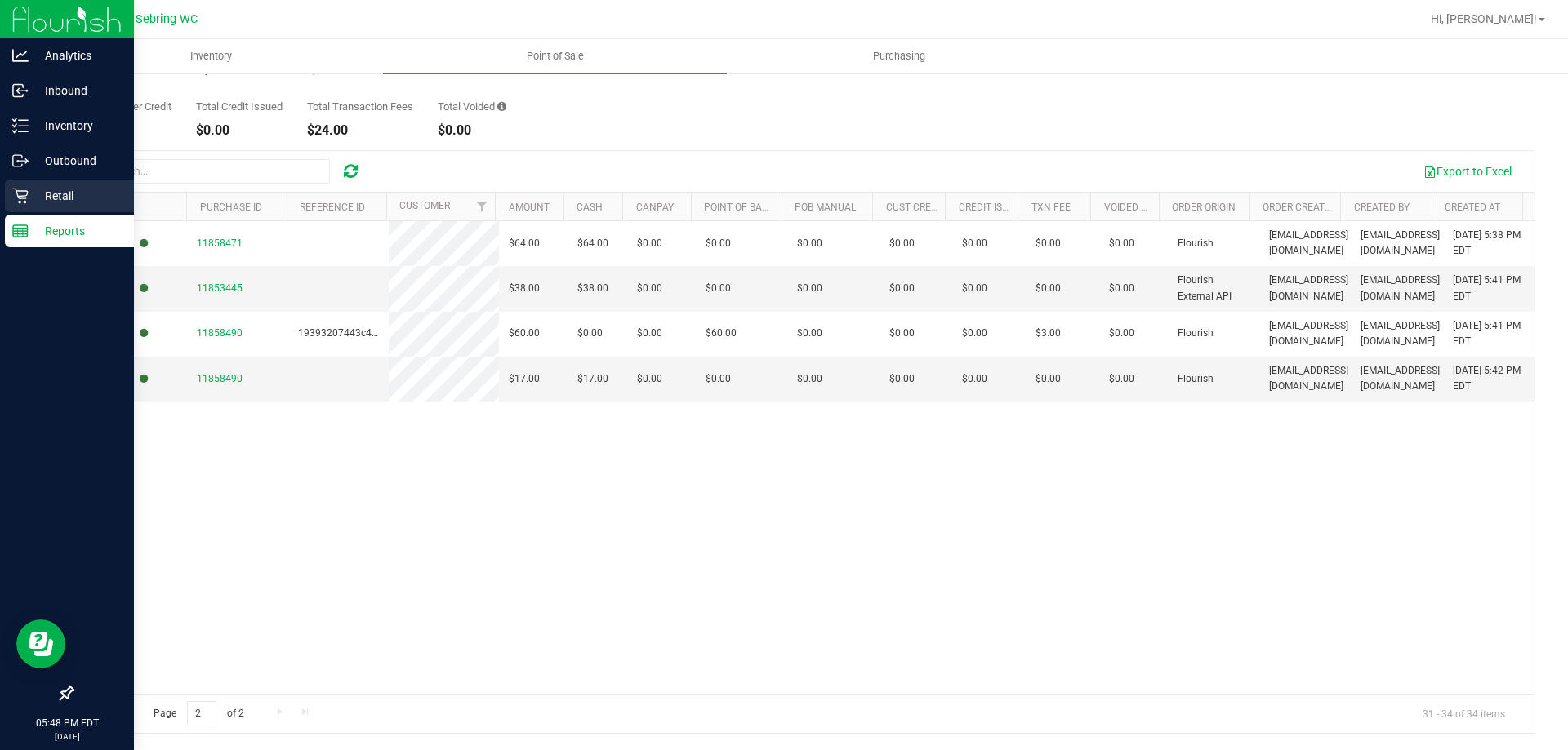
click at [36, 200] on p "Retail" at bounding box center [78, 196] width 98 height 19
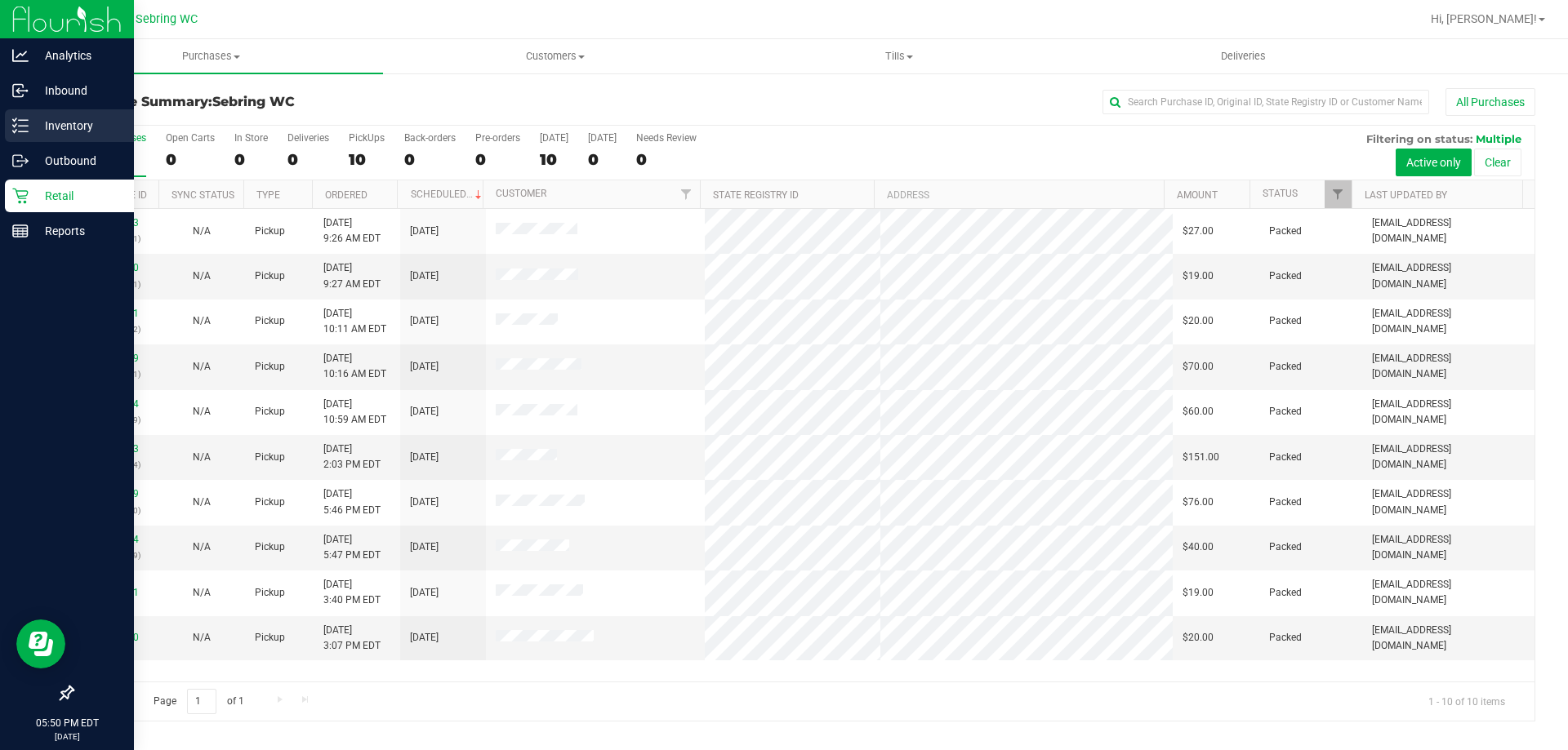
click at [36, 138] on div "Inventory" at bounding box center [69, 126] width 129 height 33
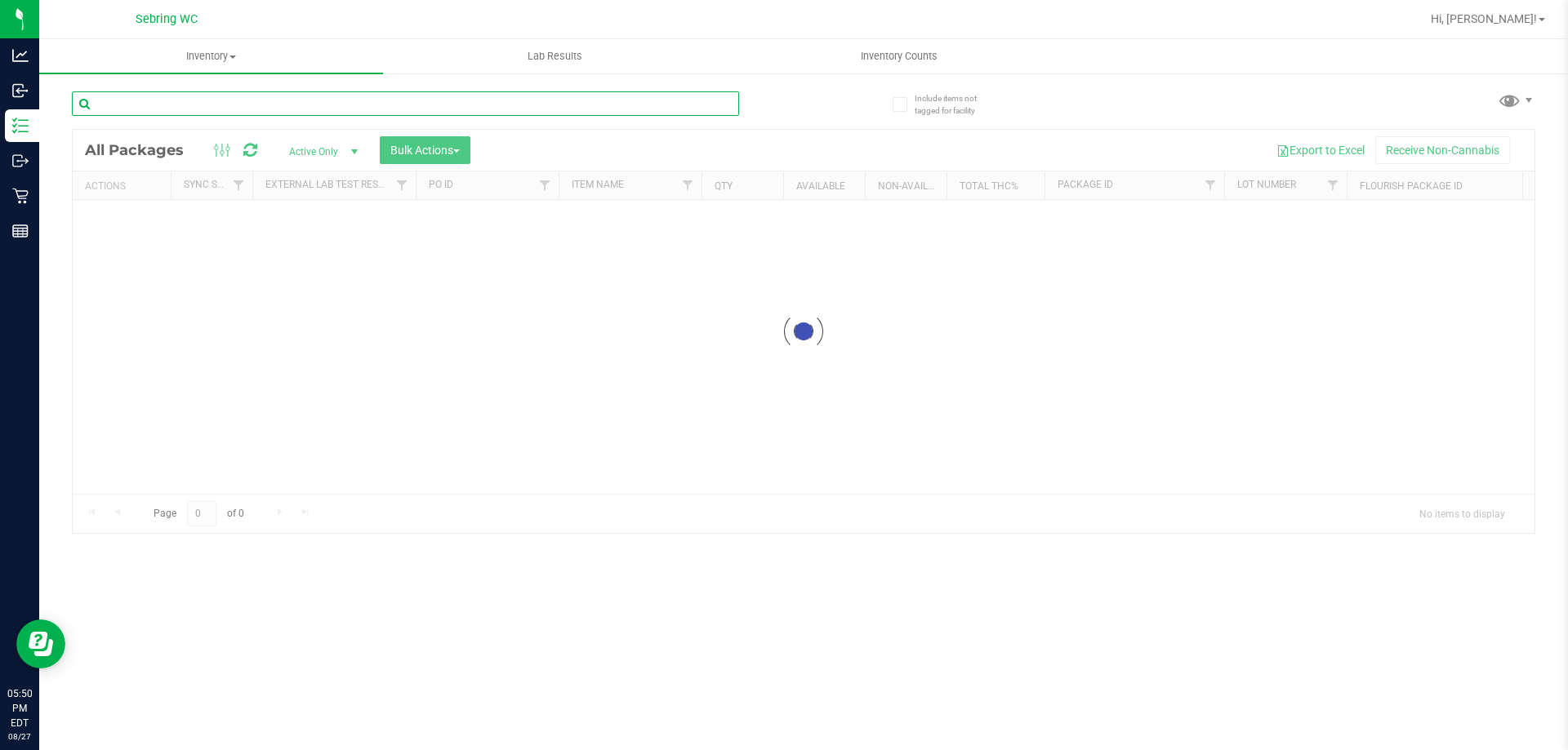
click at [398, 104] on input "text" at bounding box center [405, 104] width 667 height 25
type input "bfp"
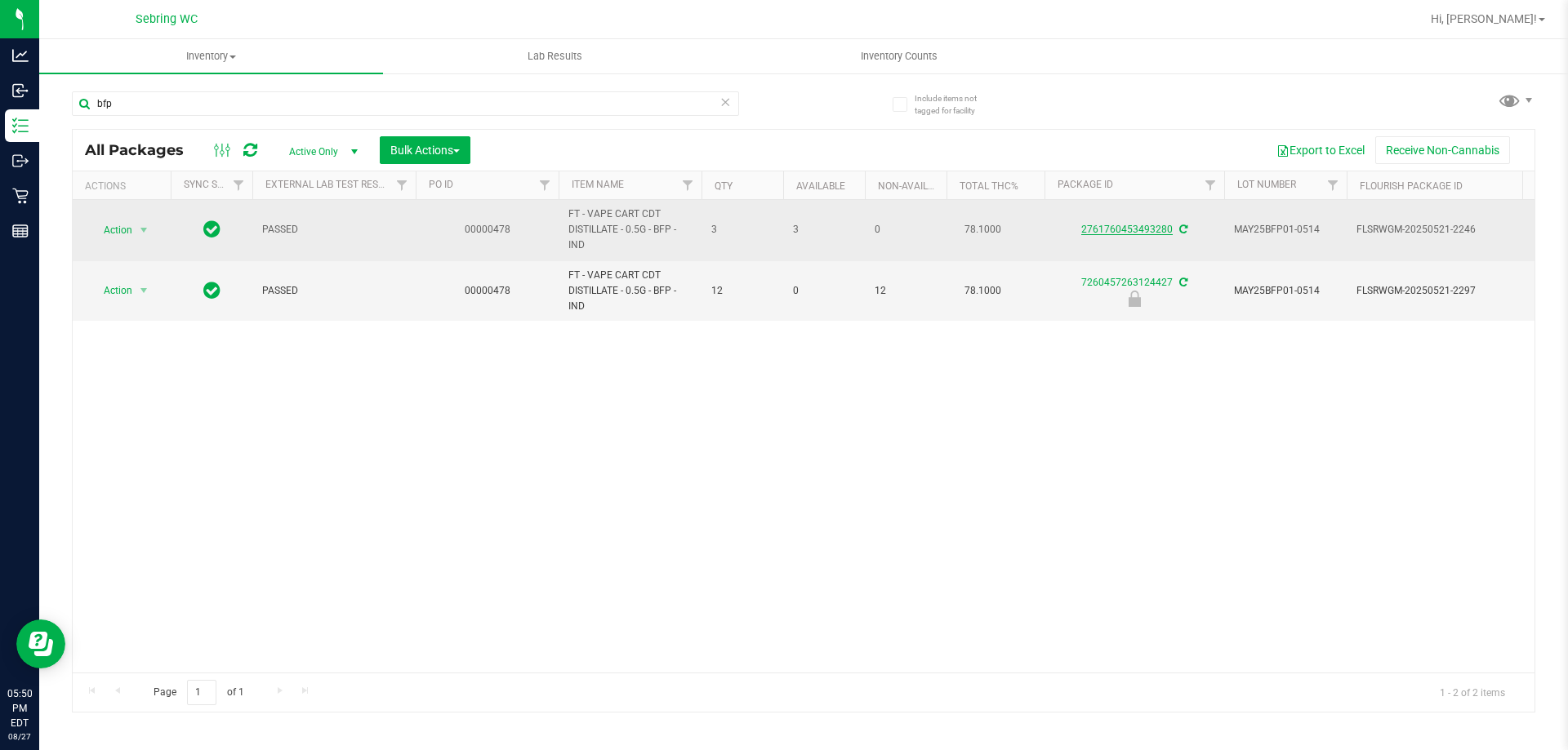
click at [1139, 233] on link "2761760453493280" at bounding box center [1127, 229] width 91 height 12
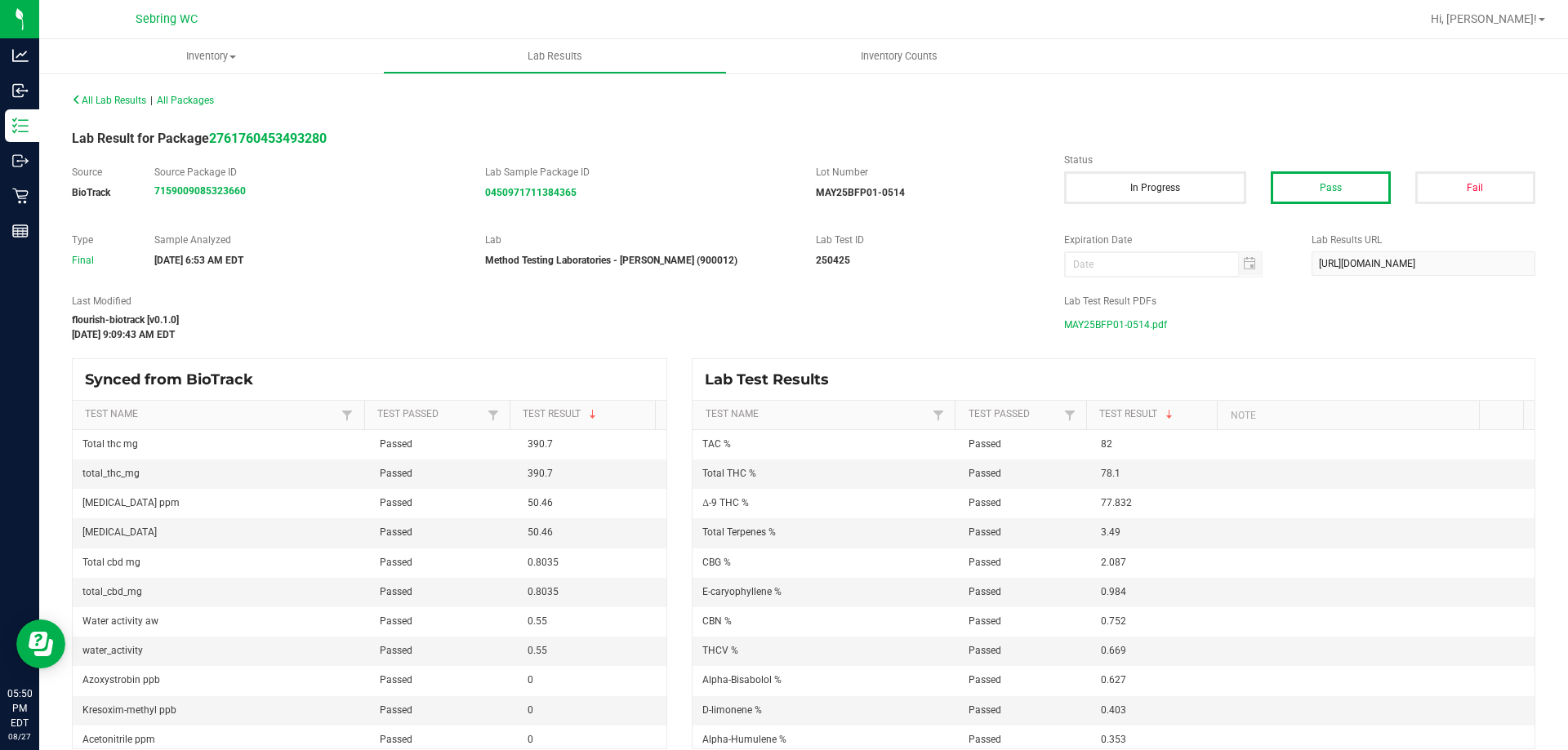
click at [1149, 326] on span "MAY25BFP01-0514.pdf" at bounding box center [1115, 325] width 103 height 25
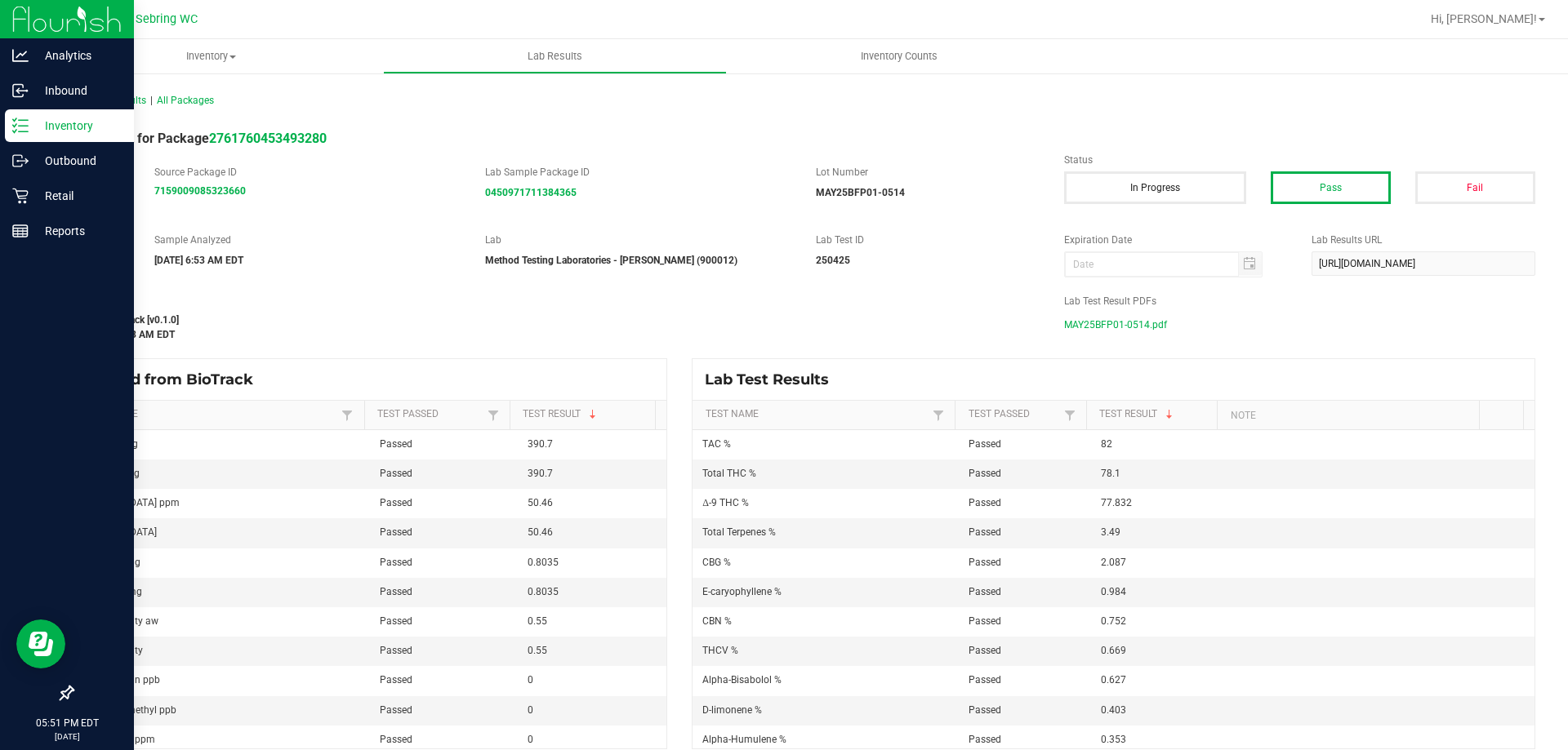
click at [54, 133] on p "Inventory" at bounding box center [78, 126] width 98 height 19
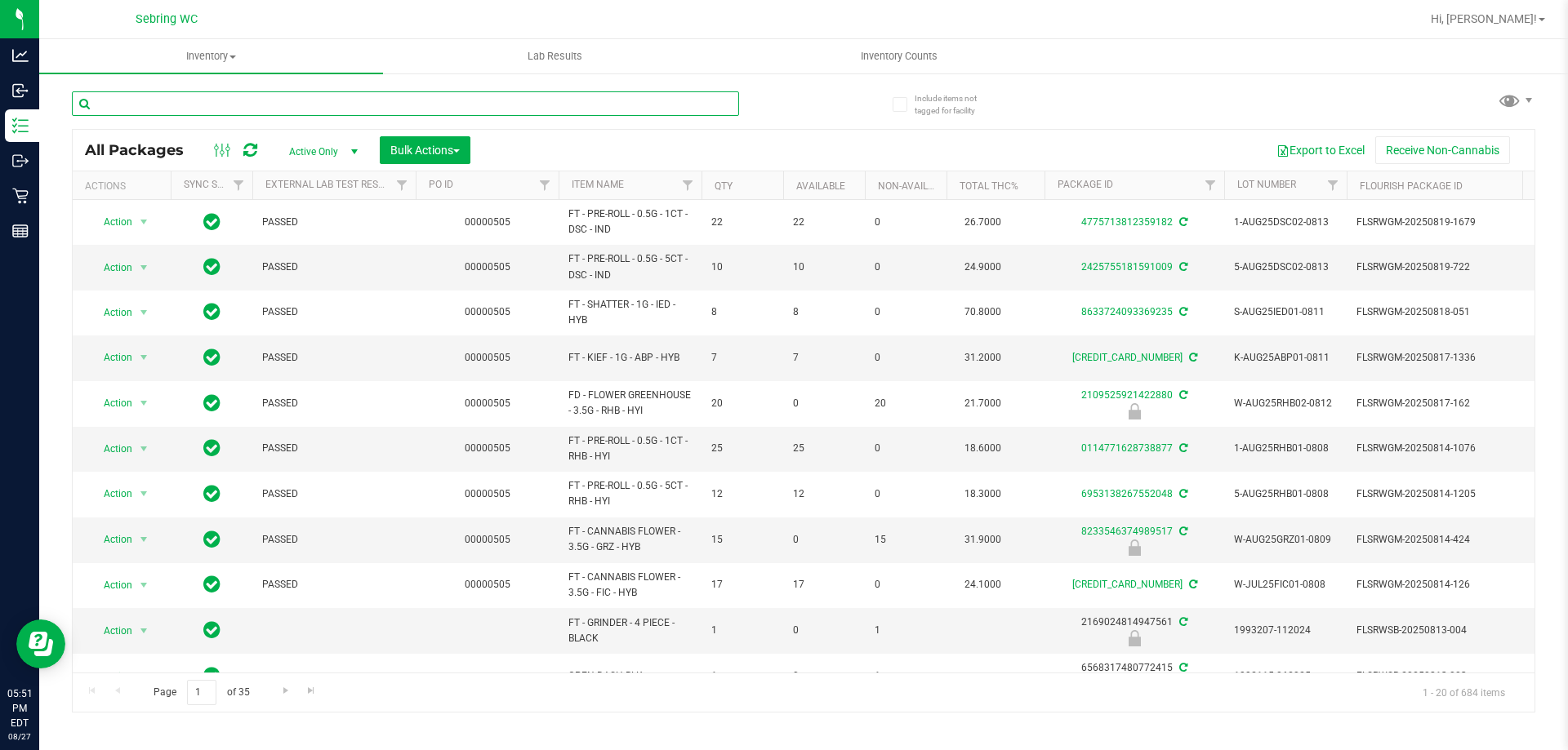
click at [228, 105] on input "text" at bounding box center [405, 104] width 667 height 25
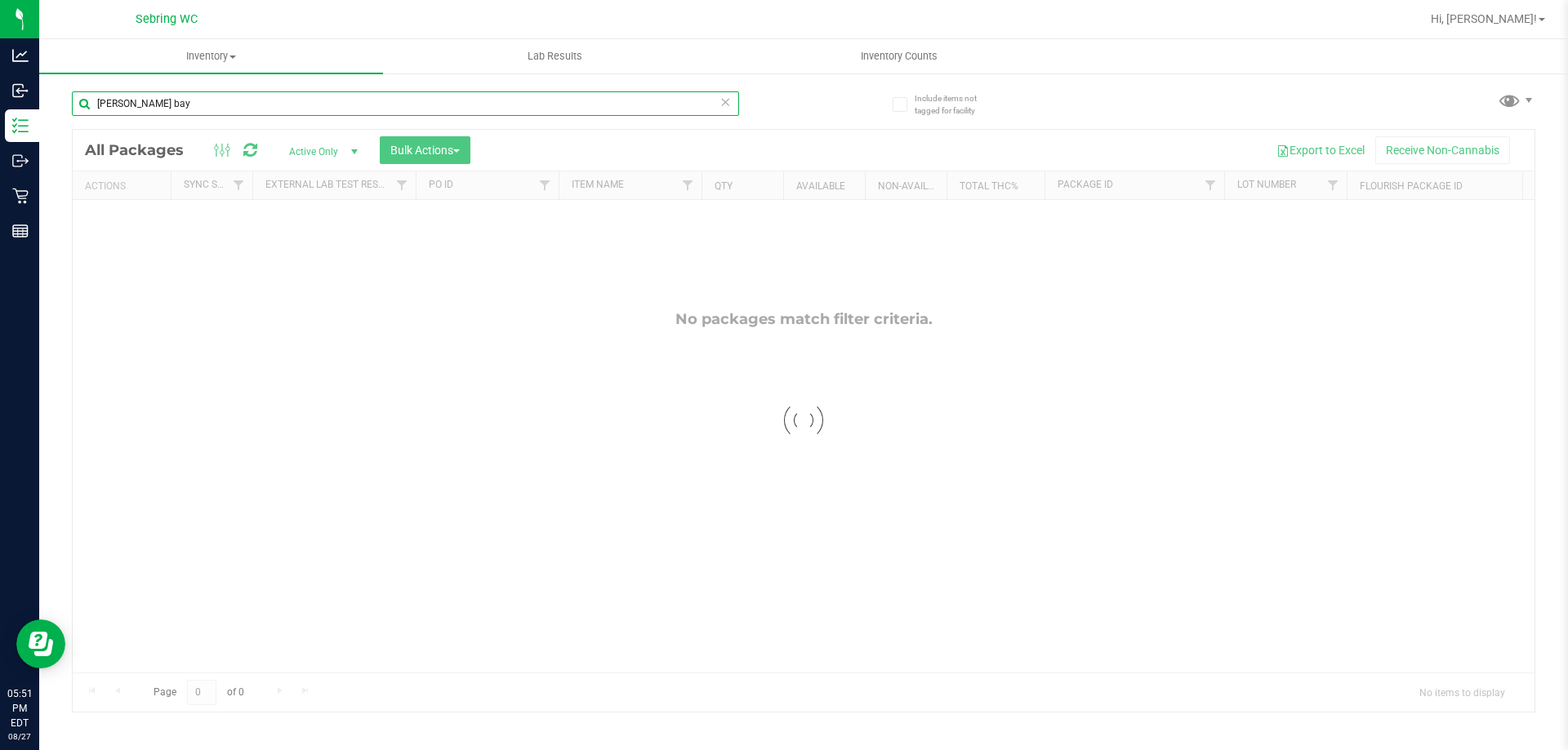
click at [101, 104] on input "[PERSON_NAME] bay" at bounding box center [405, 104] width 667 height 25
type input "green bay"
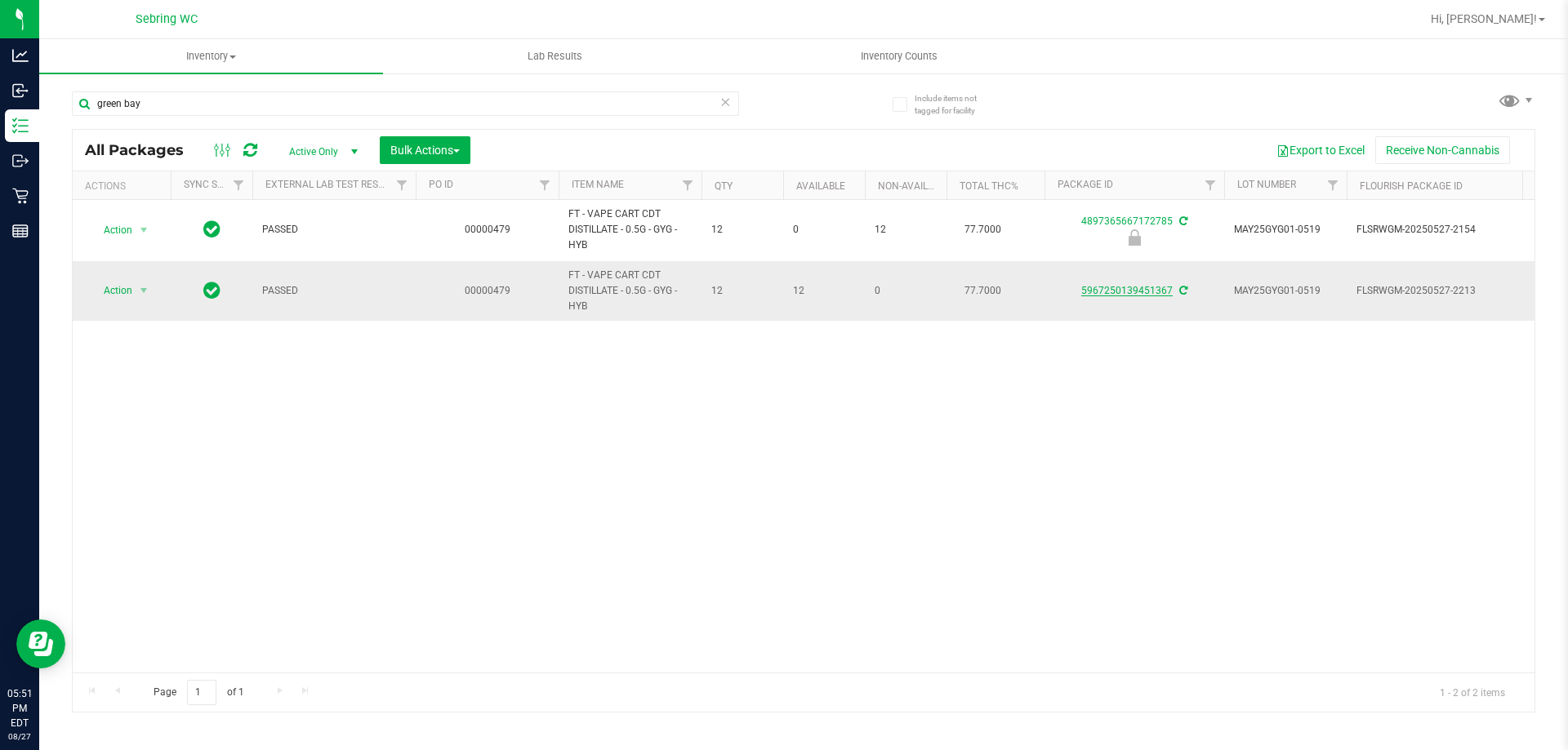
click at [1127, 290] on link "5967250139451367" at bounding box center [1127, 291] width 91 height 12
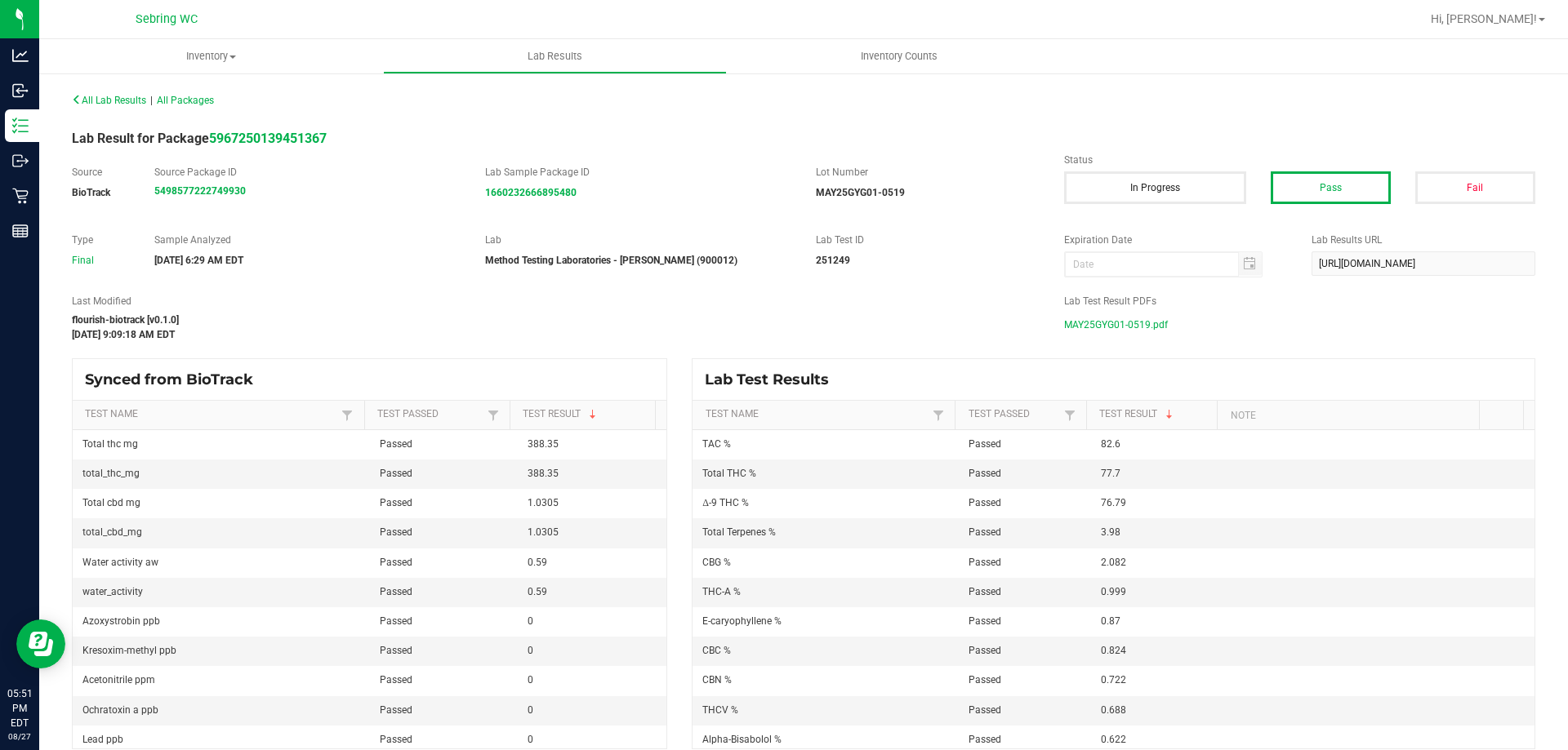
click at [1130, 332] on span "MAY25GYG01-0519.pdf" at bounding box center [1116, 325] width 104 height 25
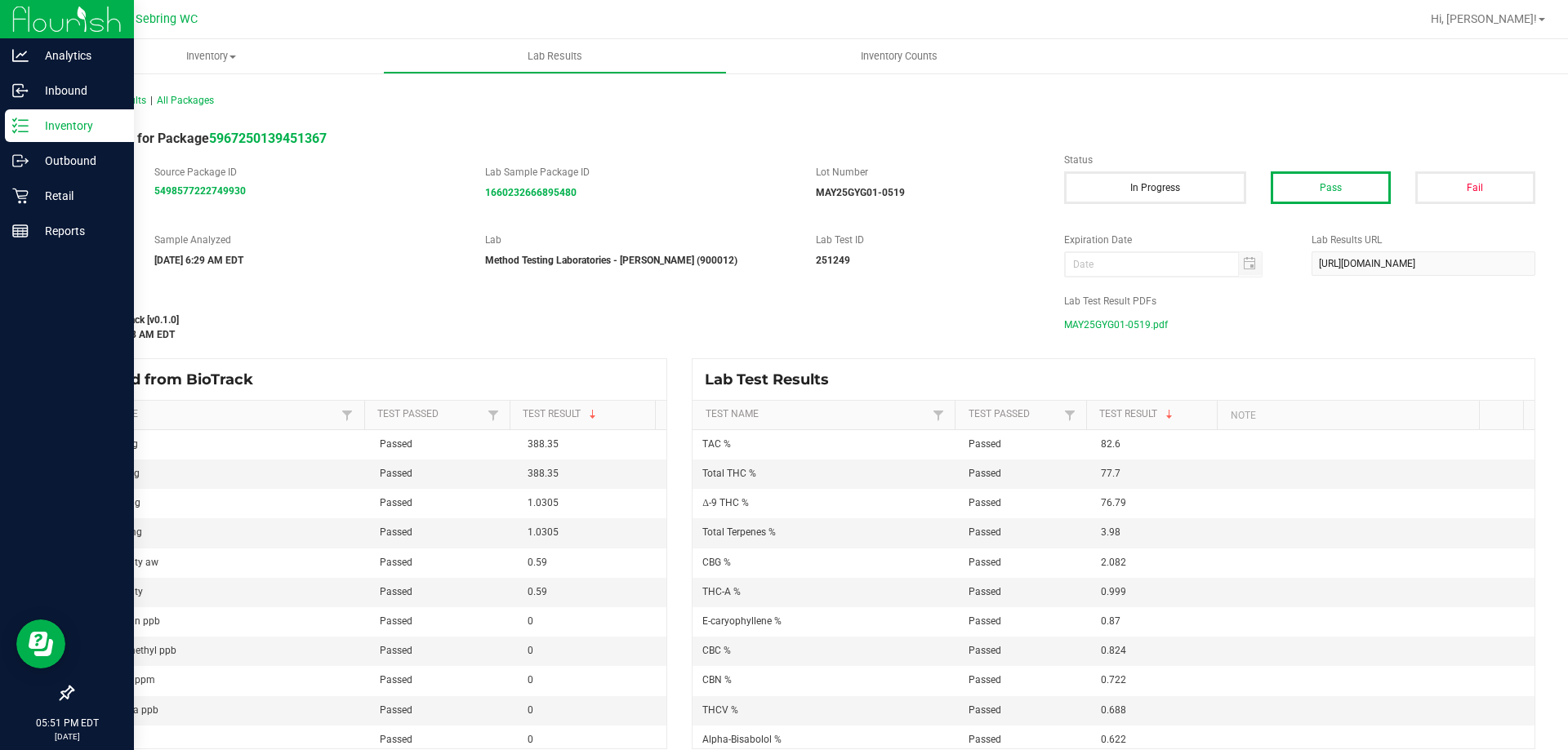
click at [44, 120] on p "Inventory" at bounding box center [78, 126] width 98 height 19
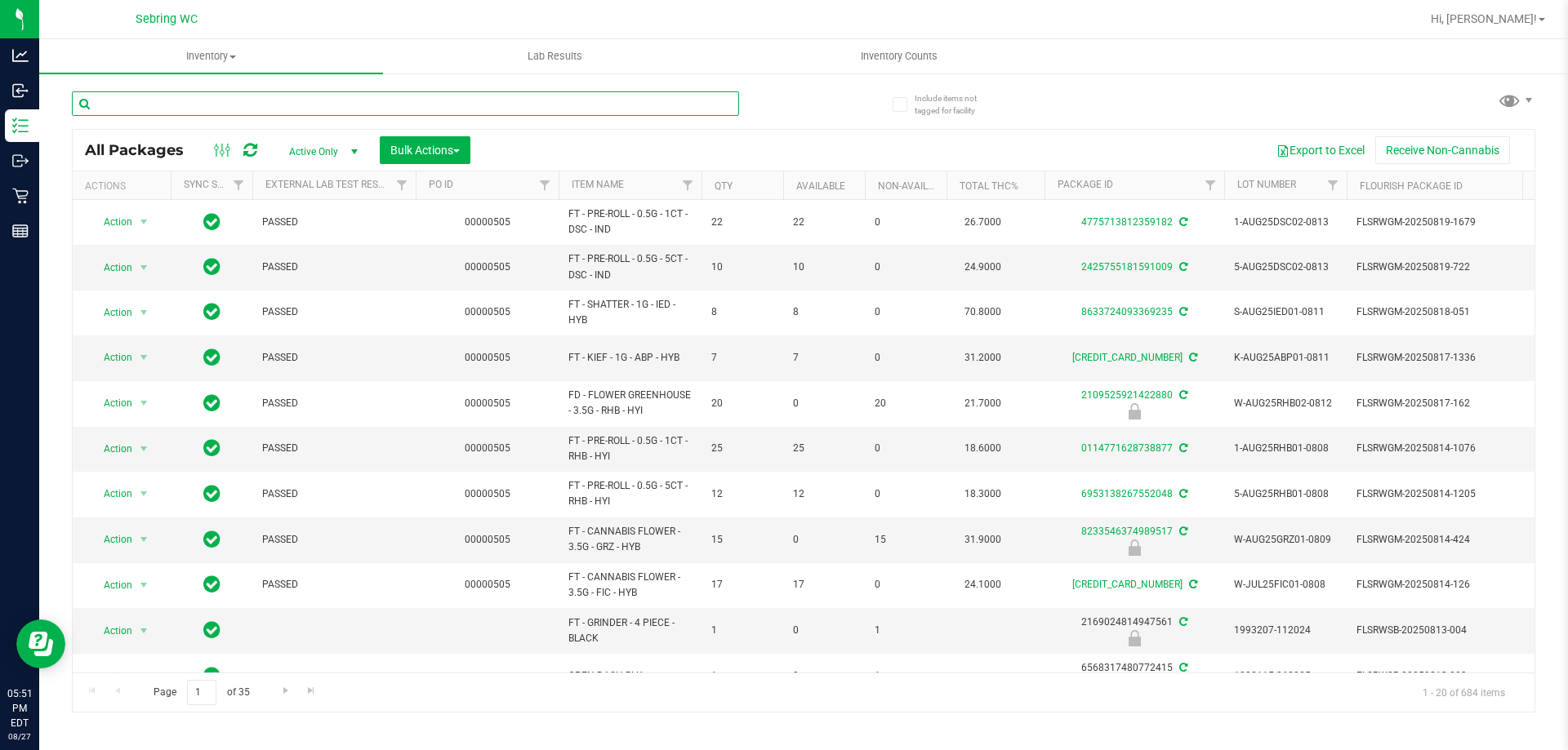
click at [258, 103] on input "text" at bounding box center [405, 104] width 667 height 25
type input "bct"
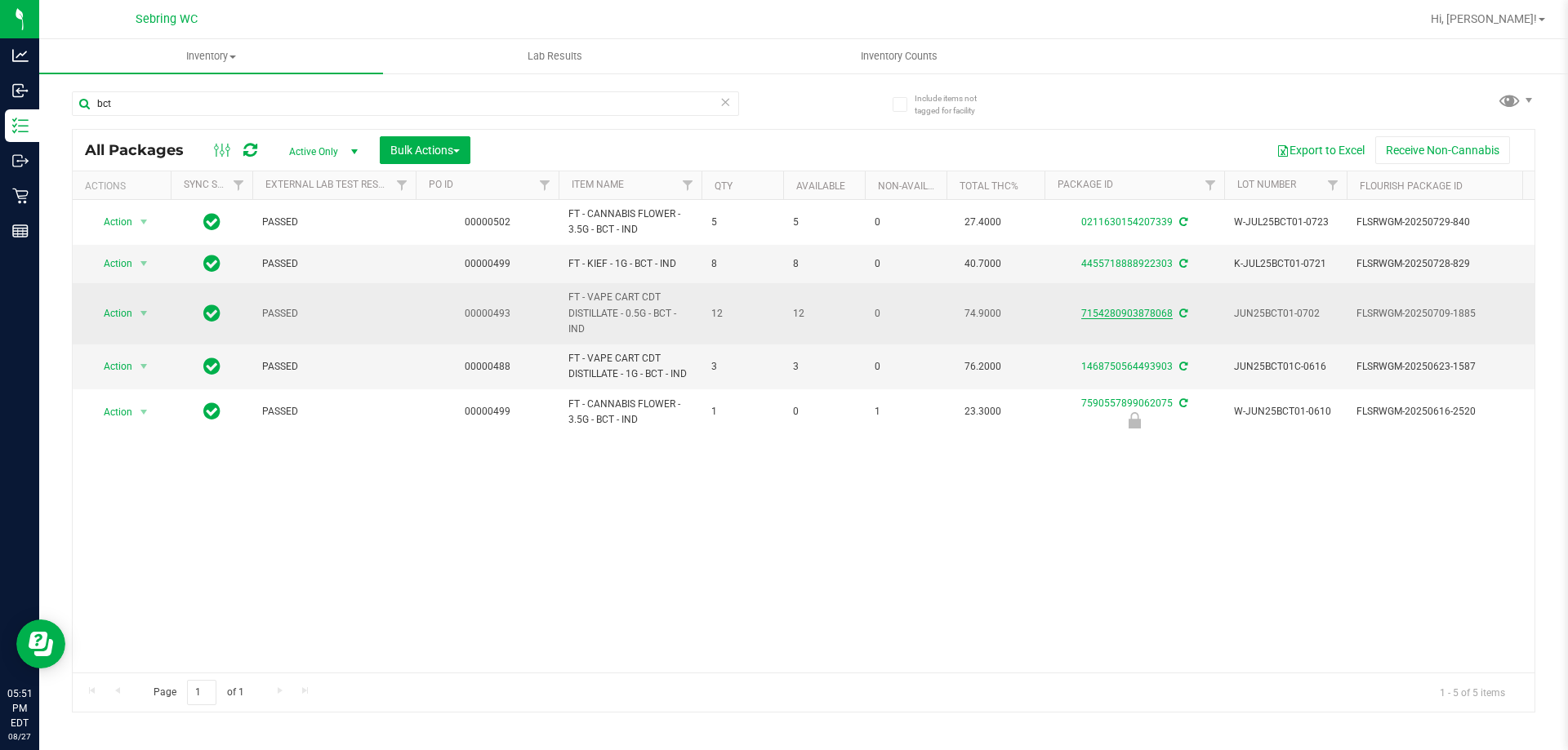
click at [1134, 313] on link "7154280903878068" at bounding box center [1127, 314] width 91 height 12
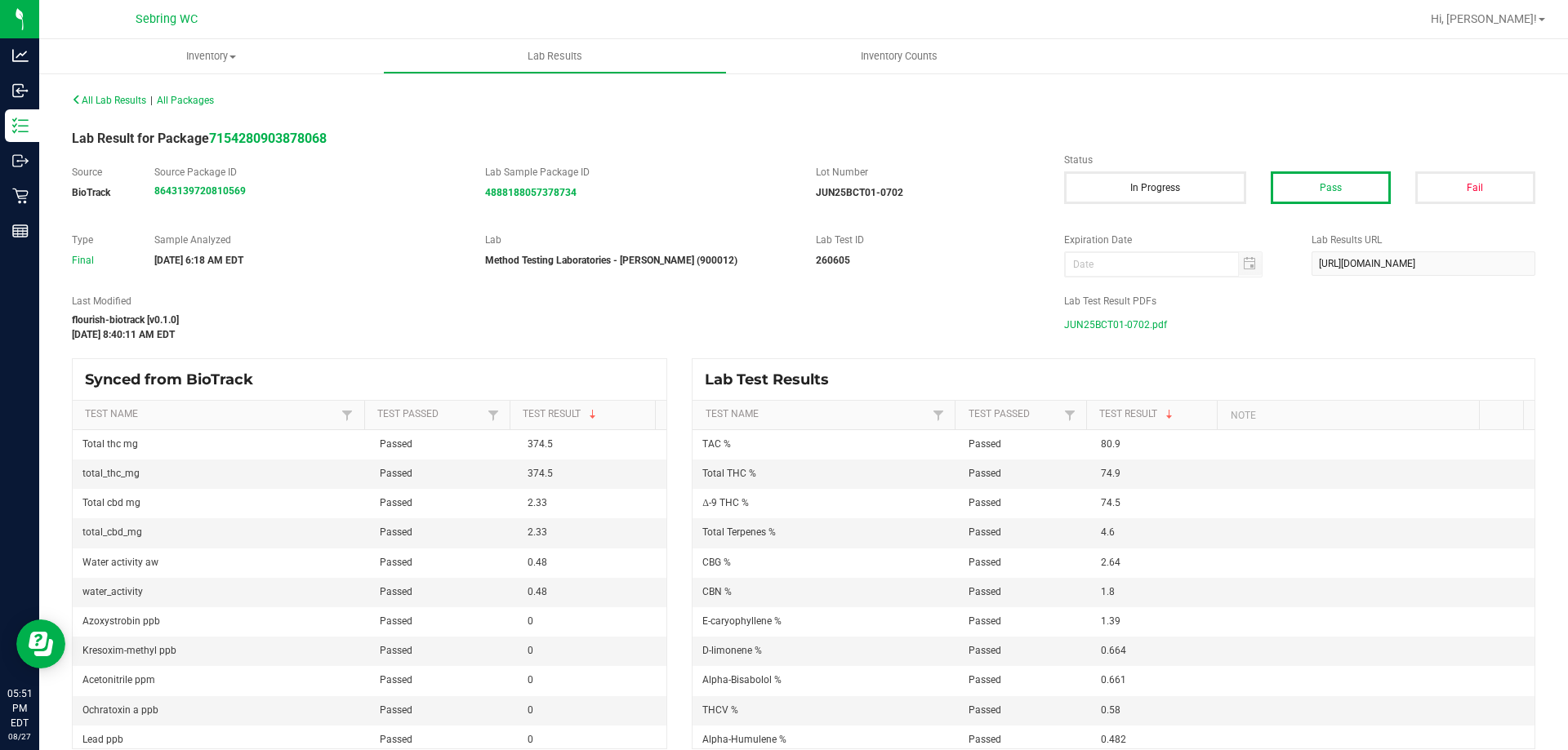
click at [1124, 319] on span "JUN25BCT01-0702.pdf" at bounding box center [1115, 325] width 103 height 25
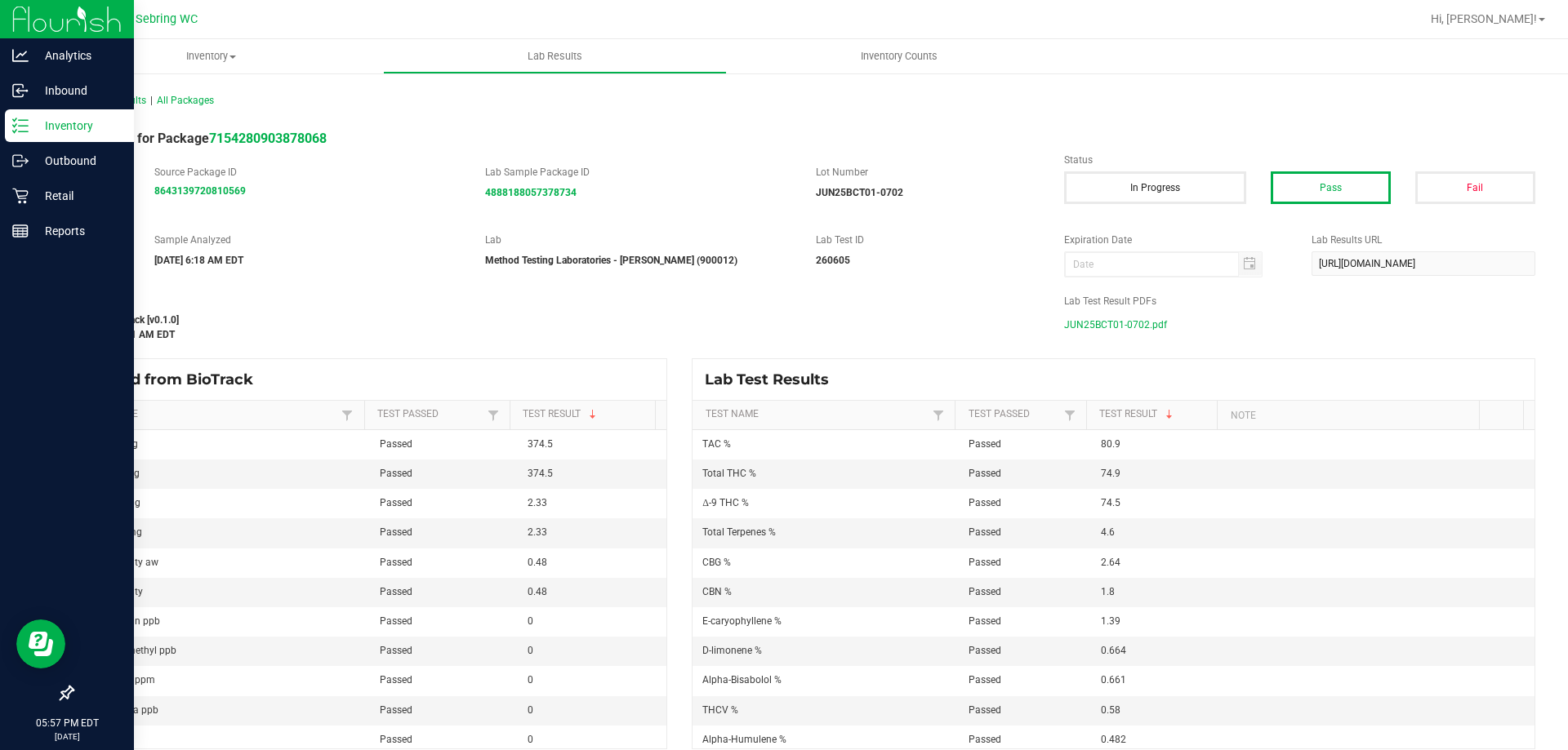
click at [28, 125] on icon at bounding box center [20, 126] width 16 height 16
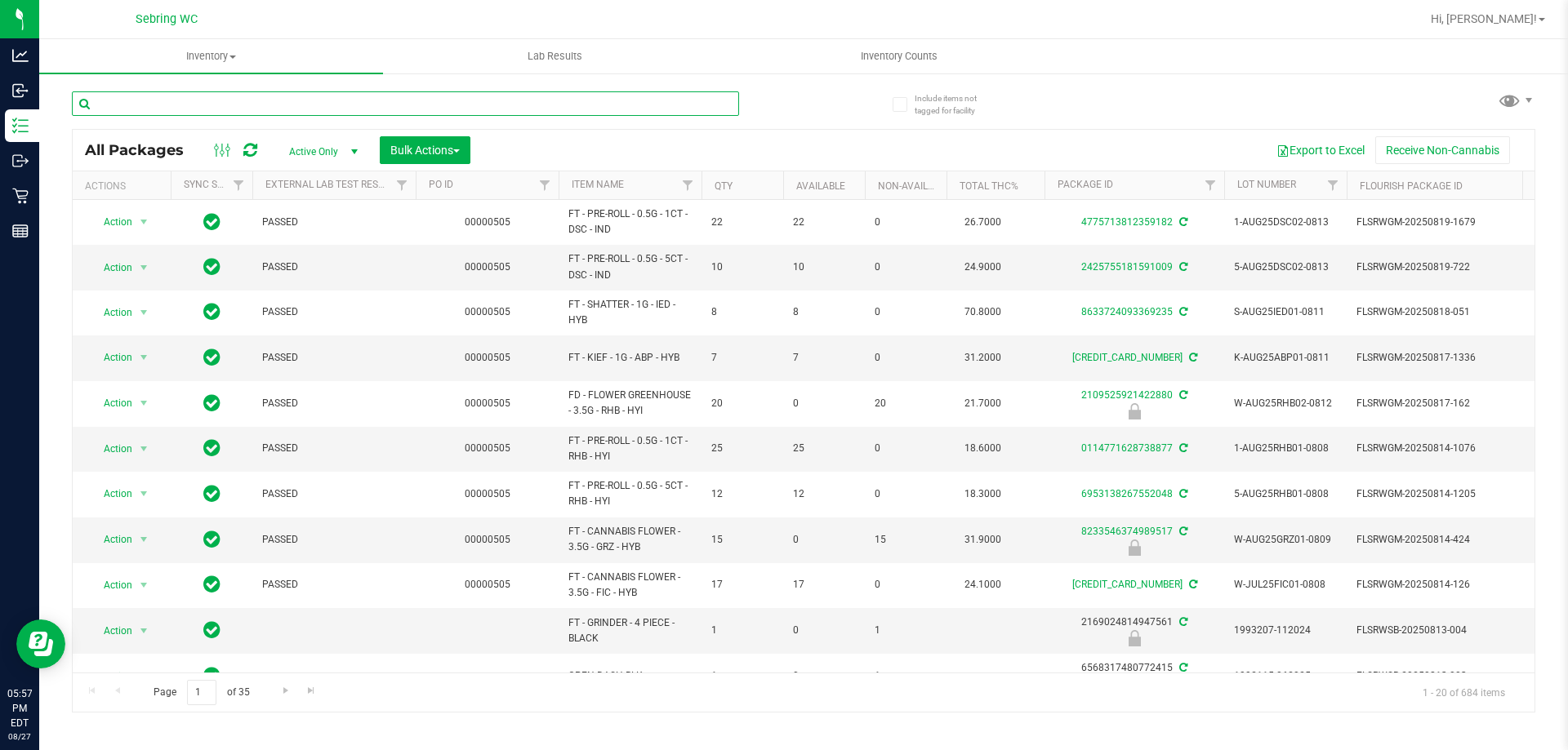
click at [200, 105] on input "text" at bounding box center [405, 104] width 667 height 25
type input "azk"
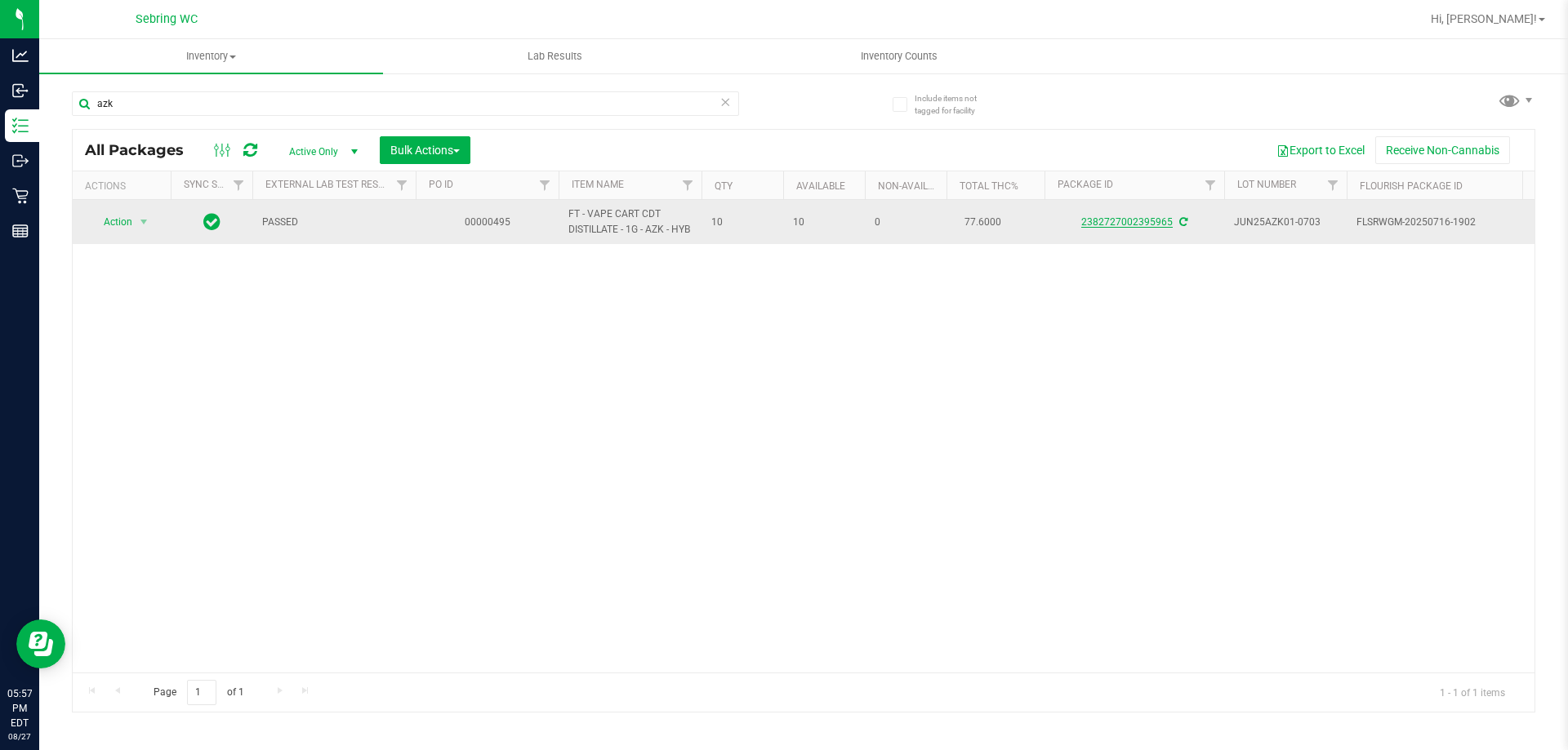
click at [1118, 227] on link "2382727002395965" at bounding box center [1127, 223] width 91 height 12
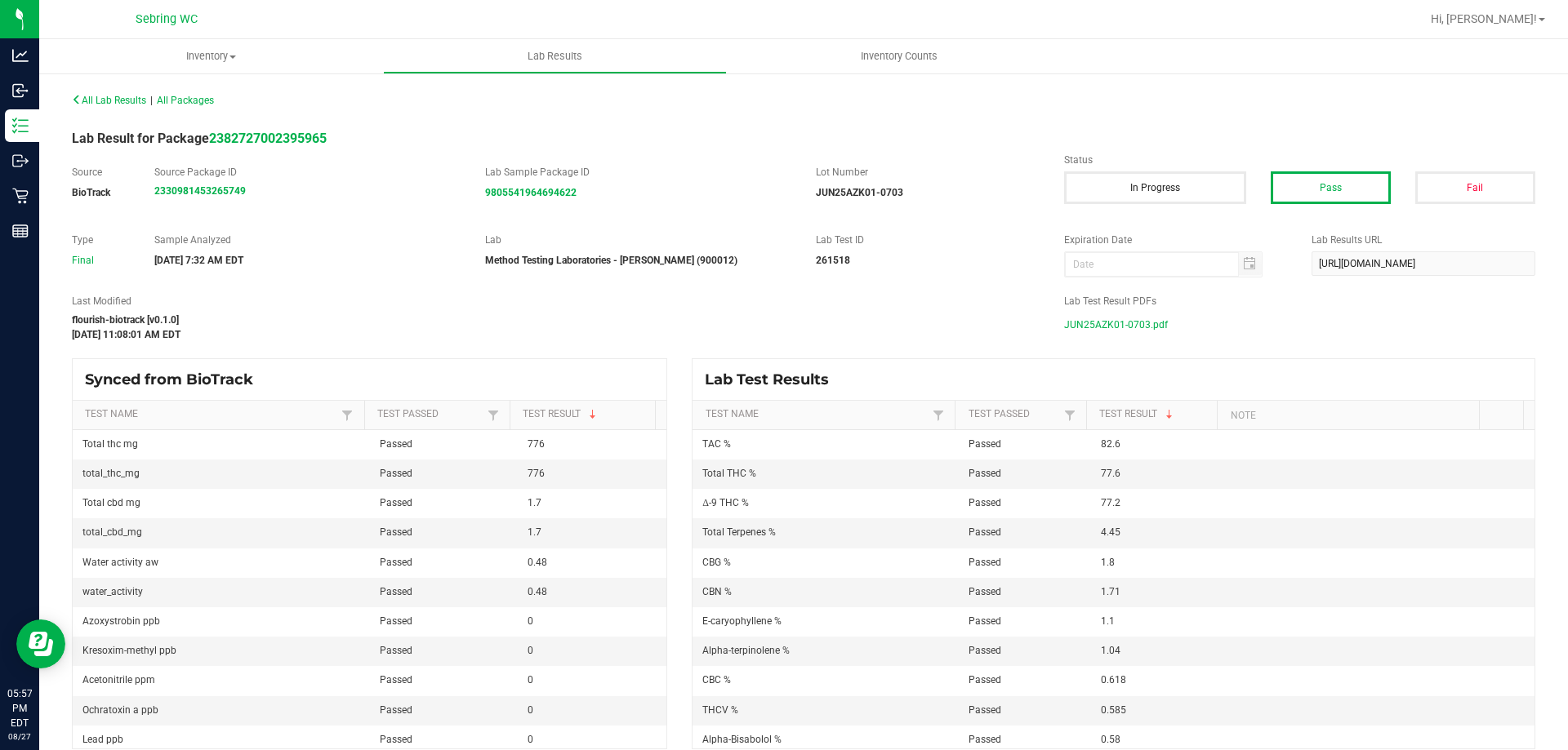
click at [1093, 326] on span "JUN25AZK01-0703.pdf" at bounding box center [1116, 325] width 104 height 25
